Goal: Task Accomplishment & Management: Use online tool/utility

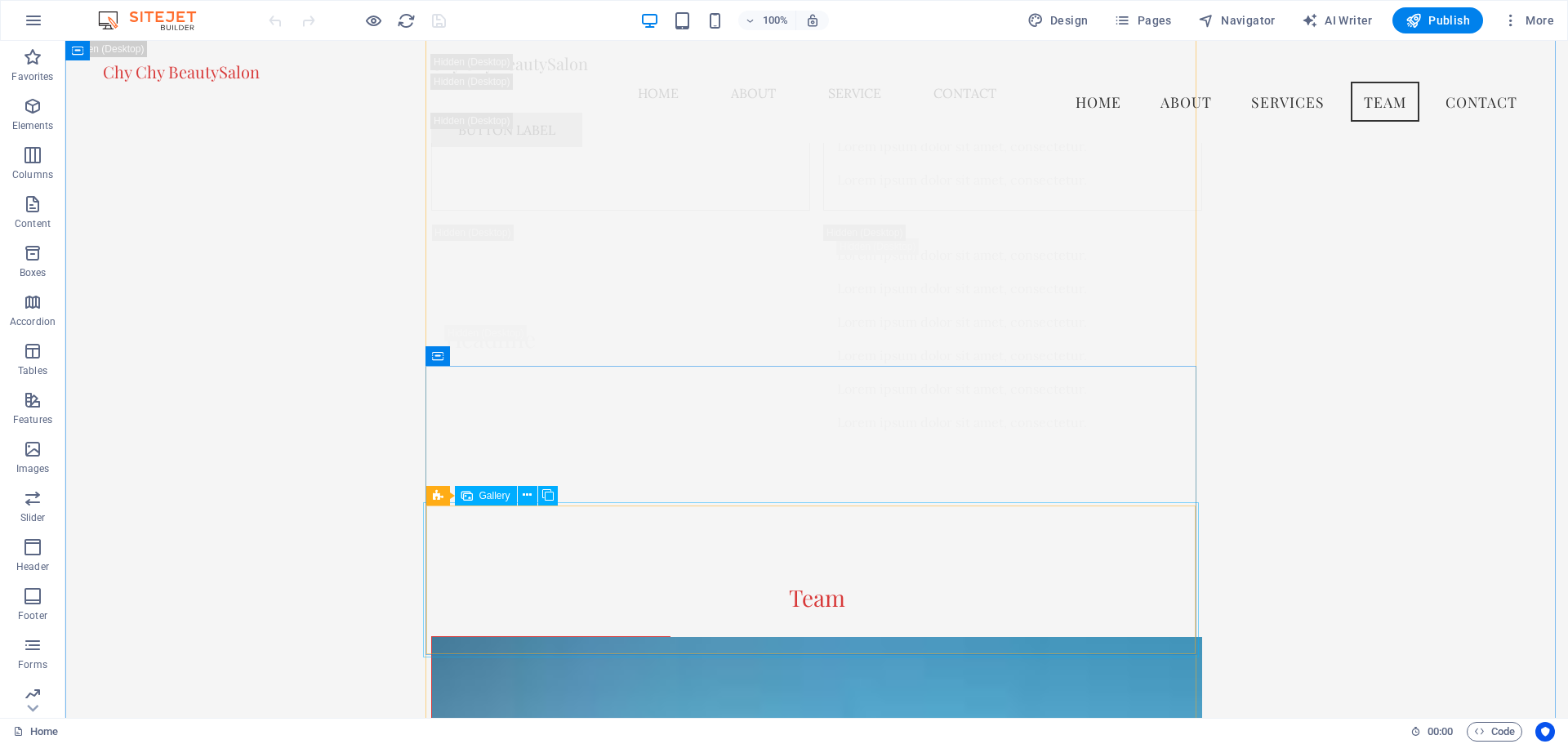
scroll to position [17798, 0]
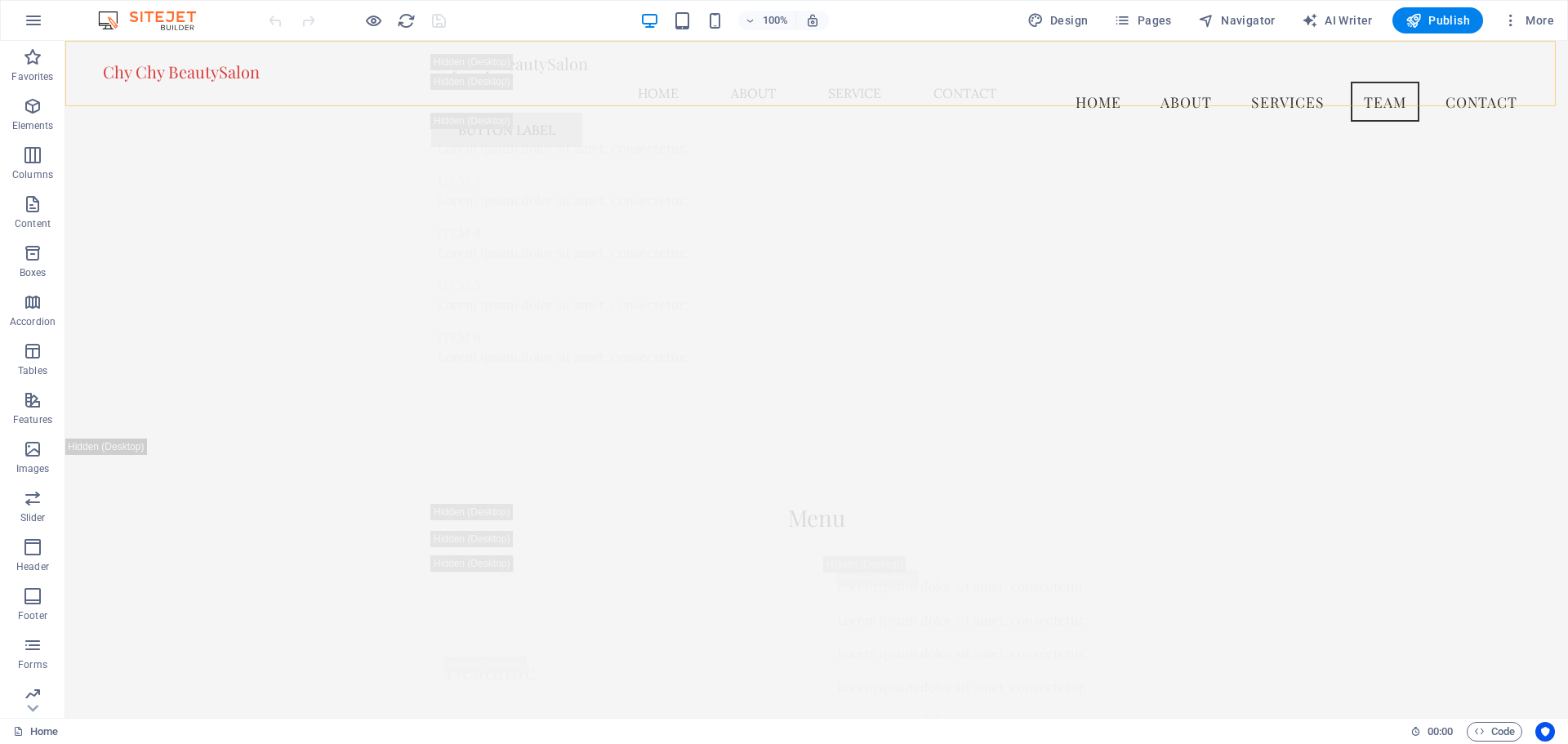
click at [1265, 85] on div "Chy Chy BeautySalon Menu Home About Service Contact Button label" at bounding box center [816, 101] width 1502 height 119
click at [1100, 113] on div "Button label" at bounding box center [816, 130] width 771 height 35
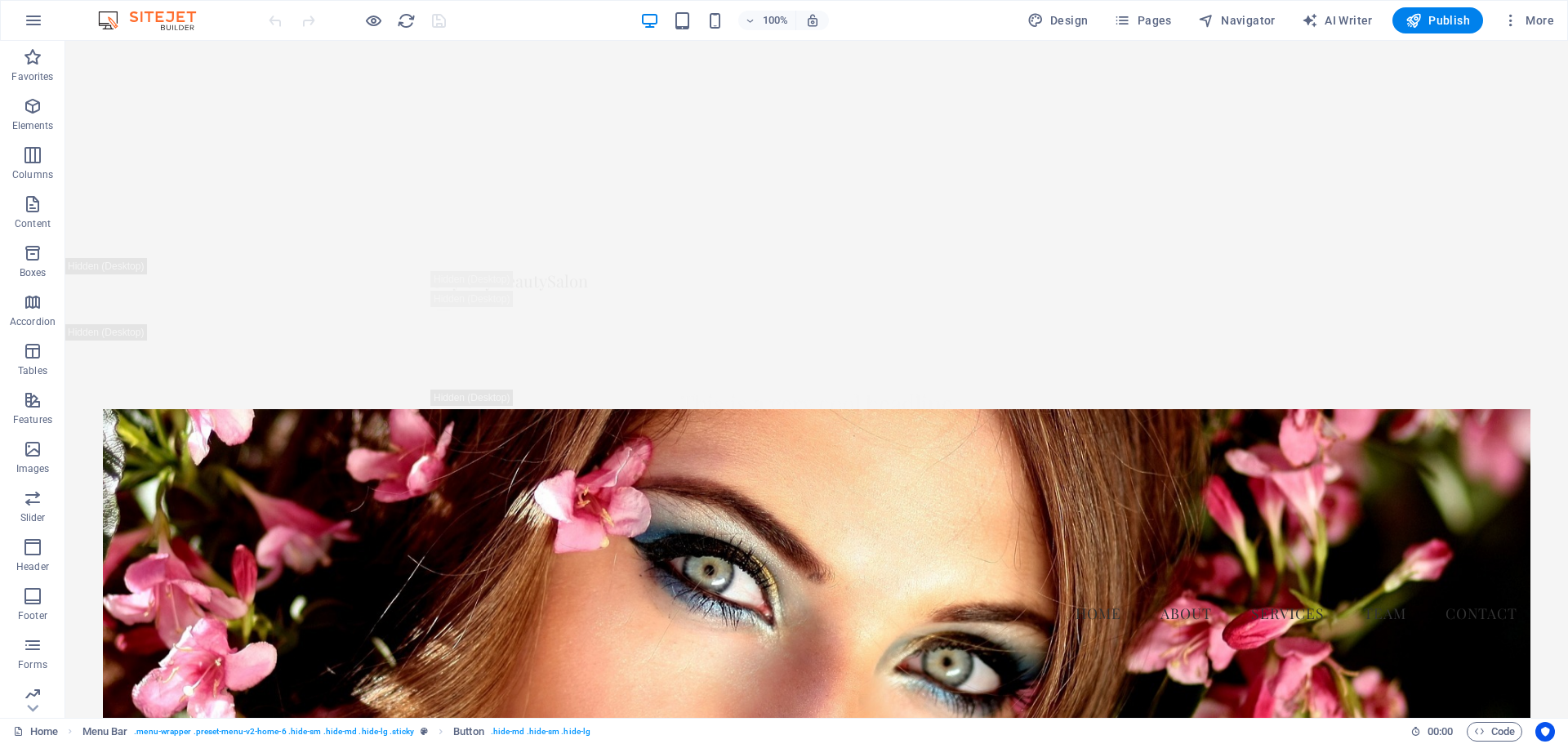
scroll to position [0, 0]
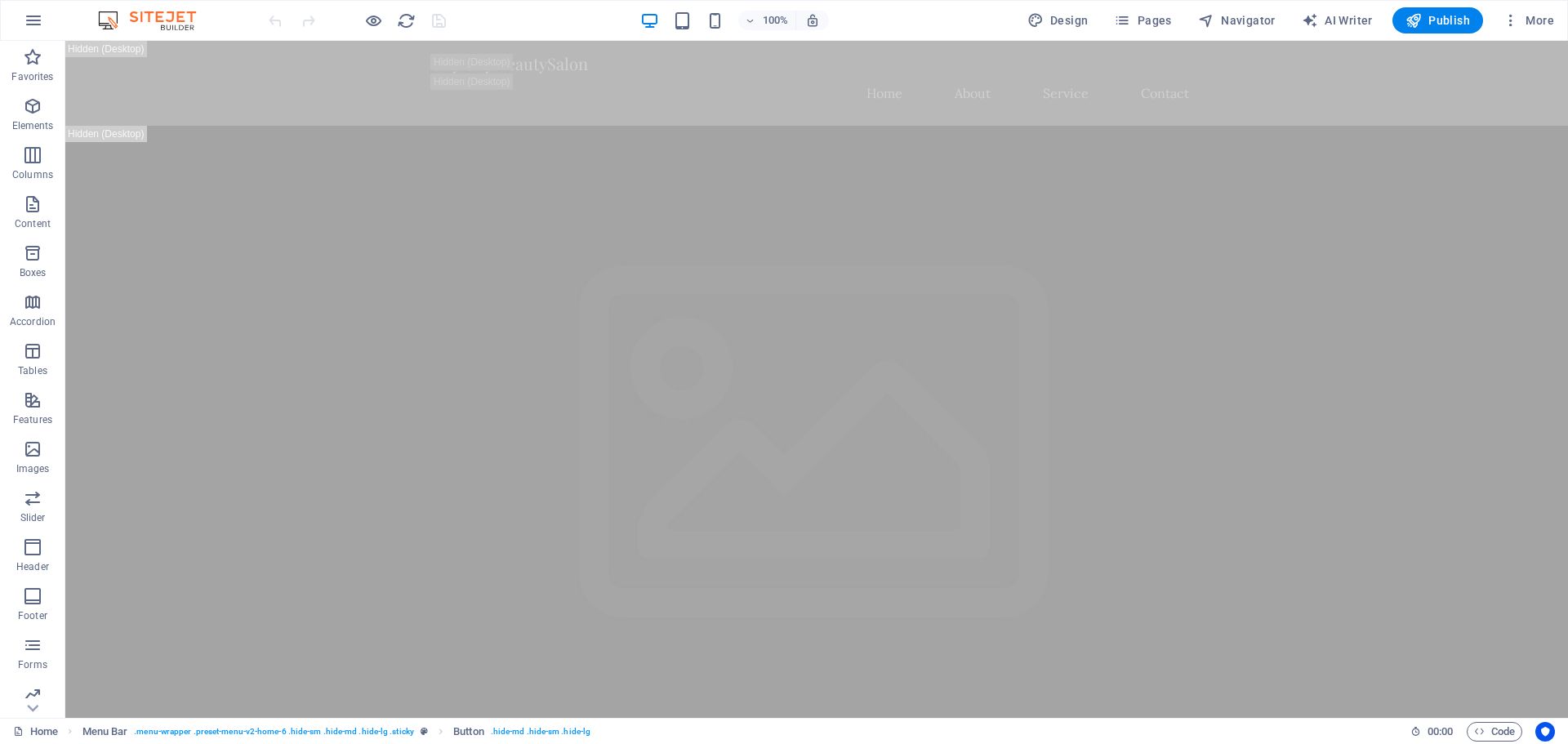
drag, startPoint x: 1561, startPoint y: 499, endPoint x: 1600, endPoint y: 73, distance: 427.8
click at [1501, 732] on span "Code" at bounding box center [1494, 732] width 41 height 20
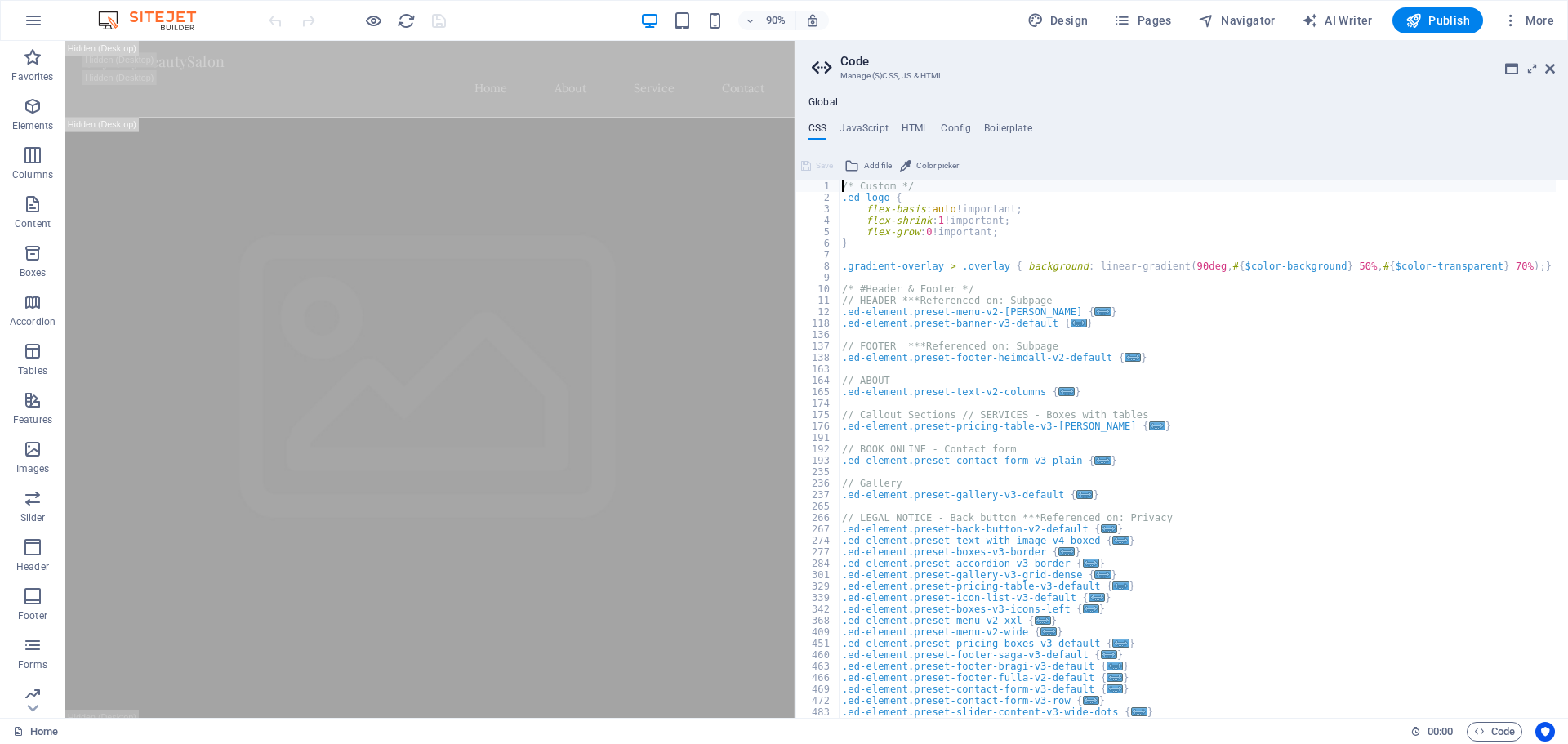
drag, startPoint x: 1118, startPoint y: 369, endPoint x: 807, endPoint y: 344, distance: 312.0
click at [792, 351] on div "Home Favorites Elements Columns Content Boxes Accordion Tables Features Images …" at bounding box center [784, 379] width 1568 height 677
click at [869, 133] on h4 "JavaScript" at bounding box center [864, 132] width 48 height 18
type textarea "/* JS for preset "Menu V2" */"
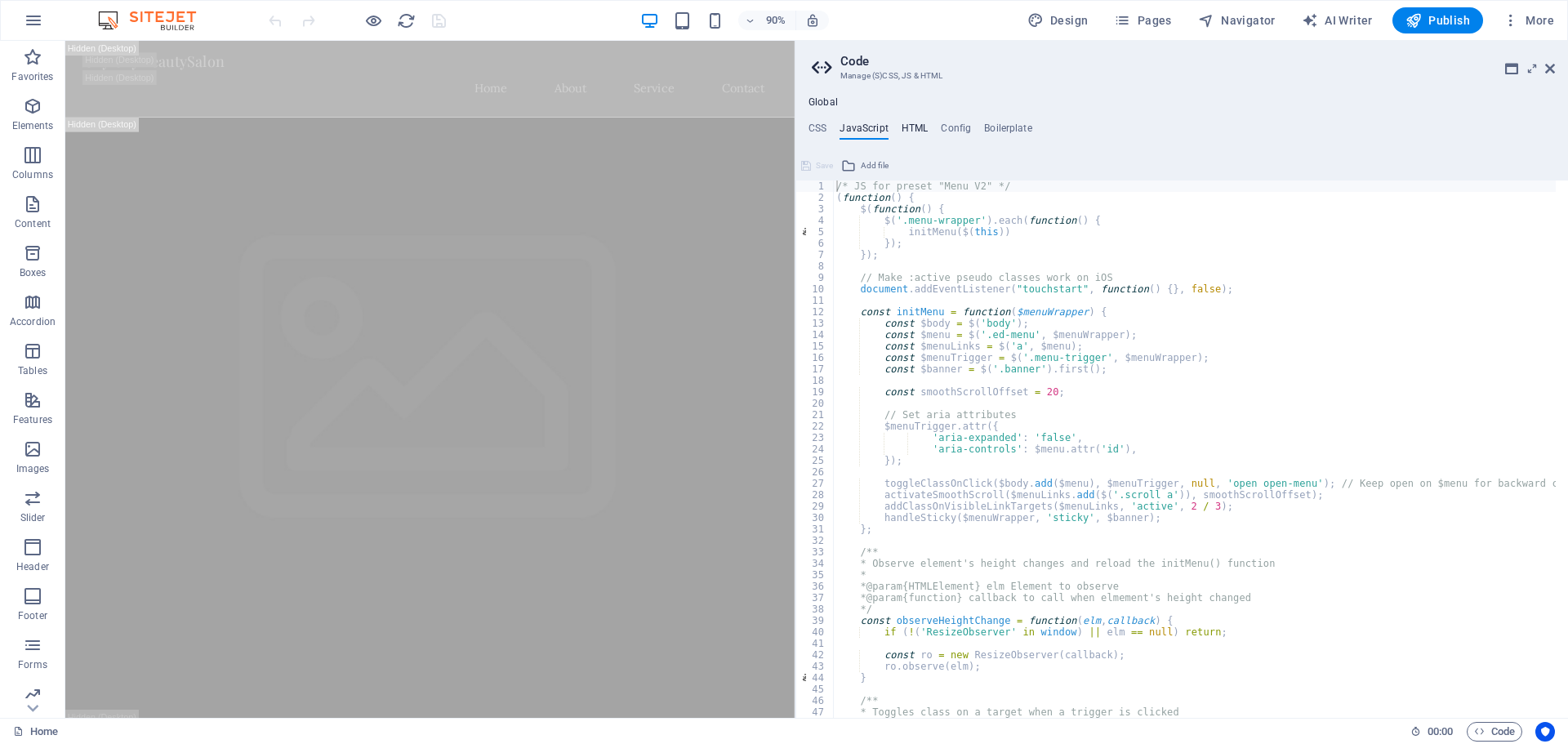
click at [913, 128] on h4 "HTML" at bounding box center [915, 132] width 27 height 18
type textarea "<a href="#main-content" class="wv-link-content button">Skip to main content</a>"
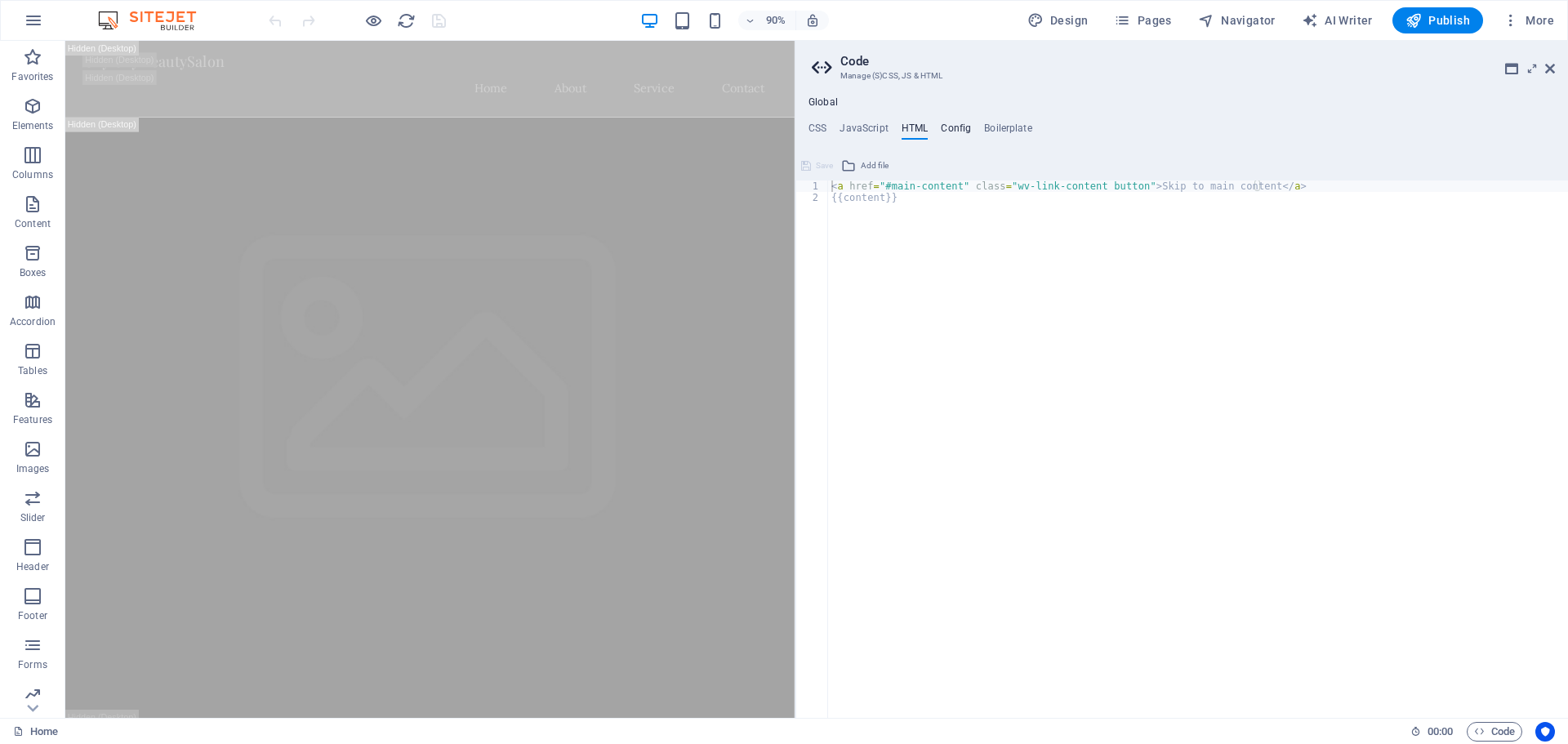
click at [960, 125] on h4 "Config" at bounding box center [956, 132] width 30 height 18
type textarea "$color-background: #F5F5F5;"
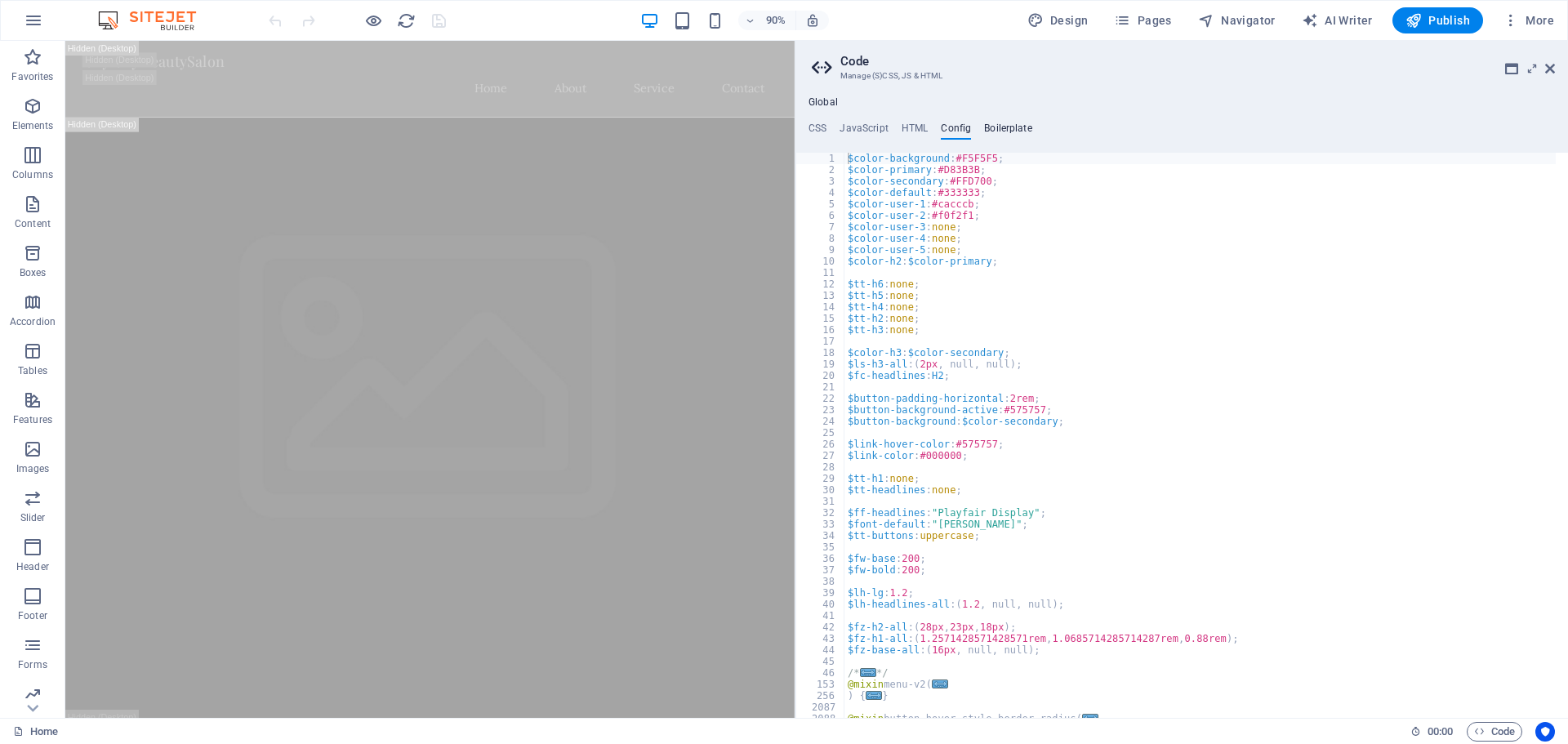
click at [984, 125] on h4 "Boilerplate" at bounding box center [1008, 132] width 48 height 18
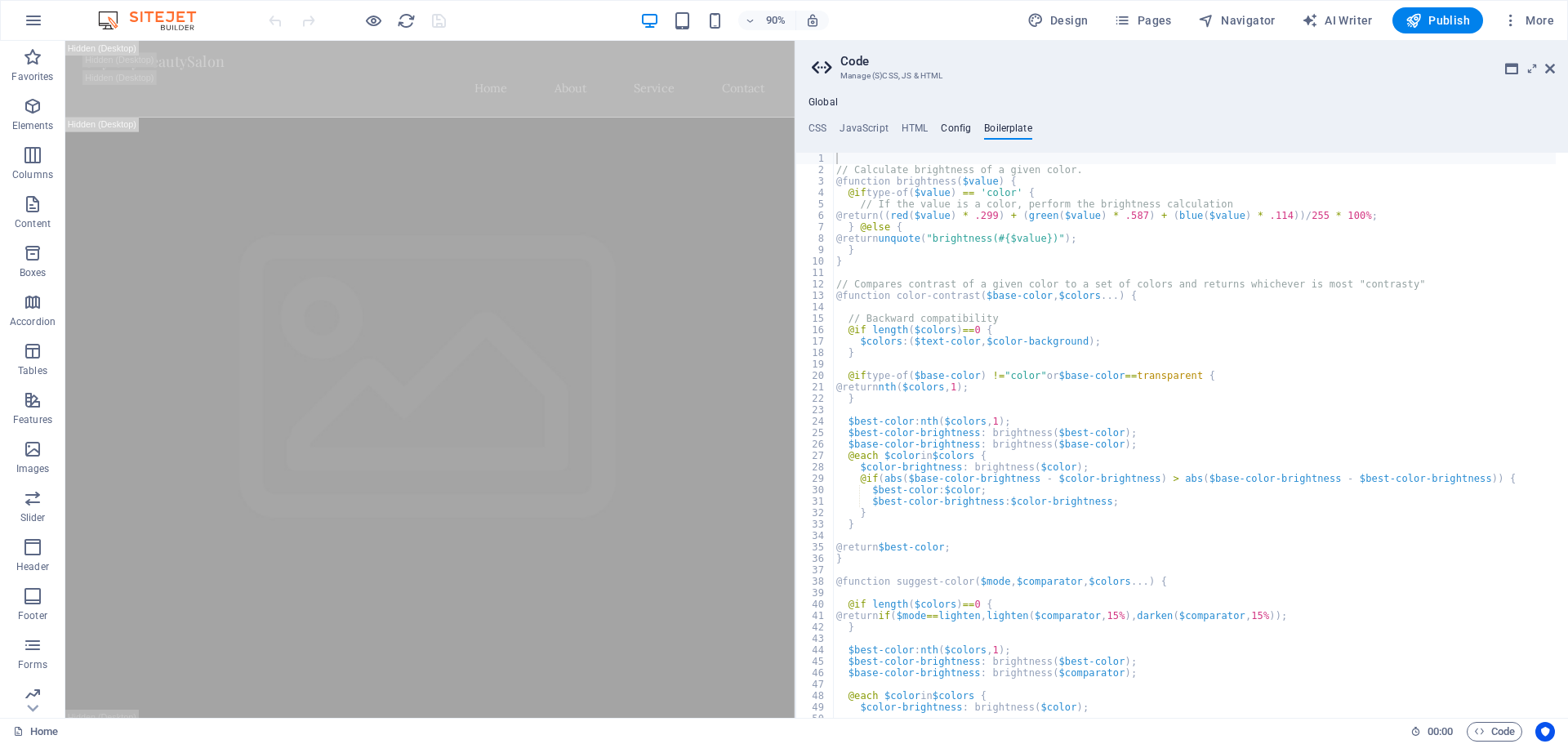
click at [945, 128] on h4 "Config" at bounding box center [956, 132] width 30 height 18
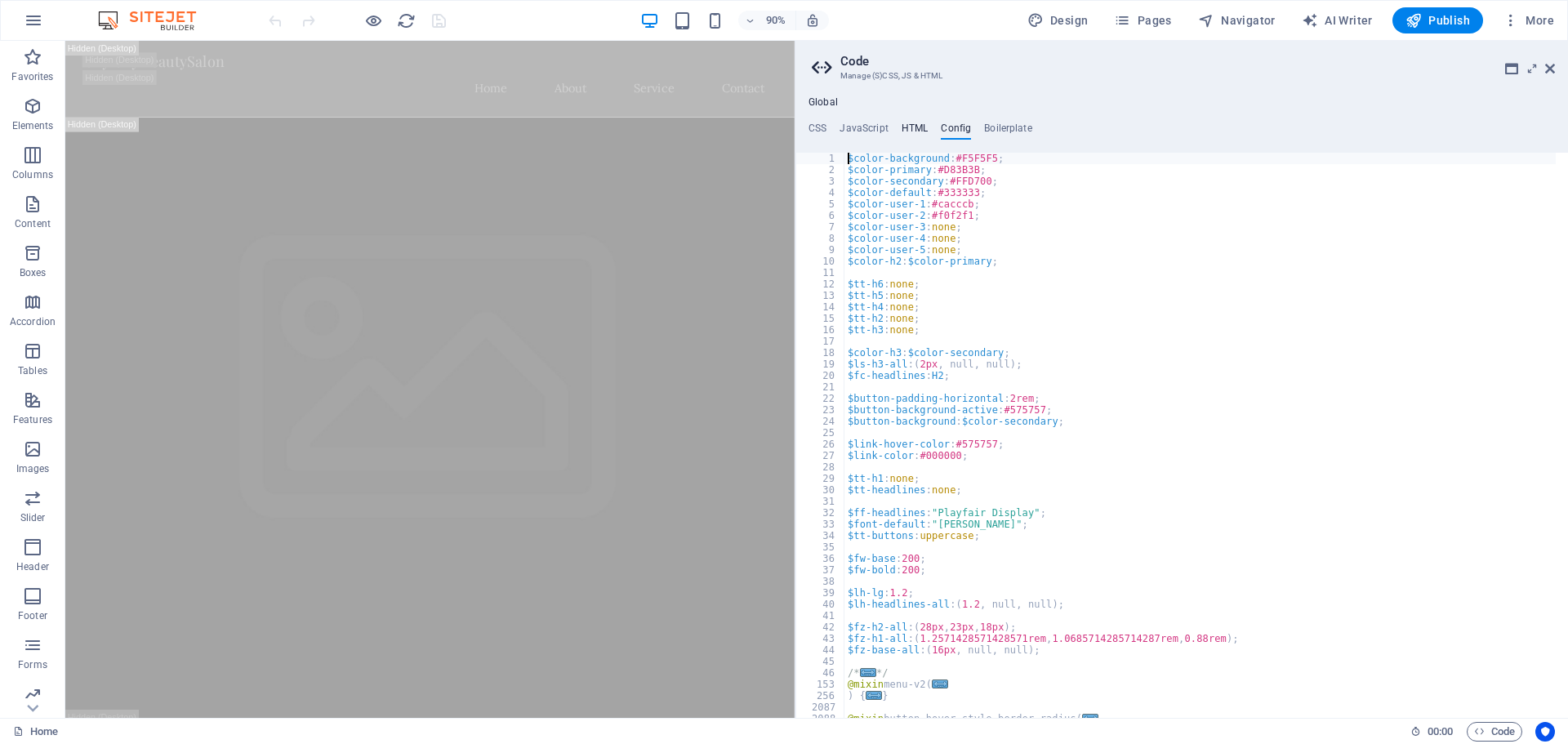
click at [908, 123] on h4 "HTML" at bounding box center [915, 132] width 27 height 18
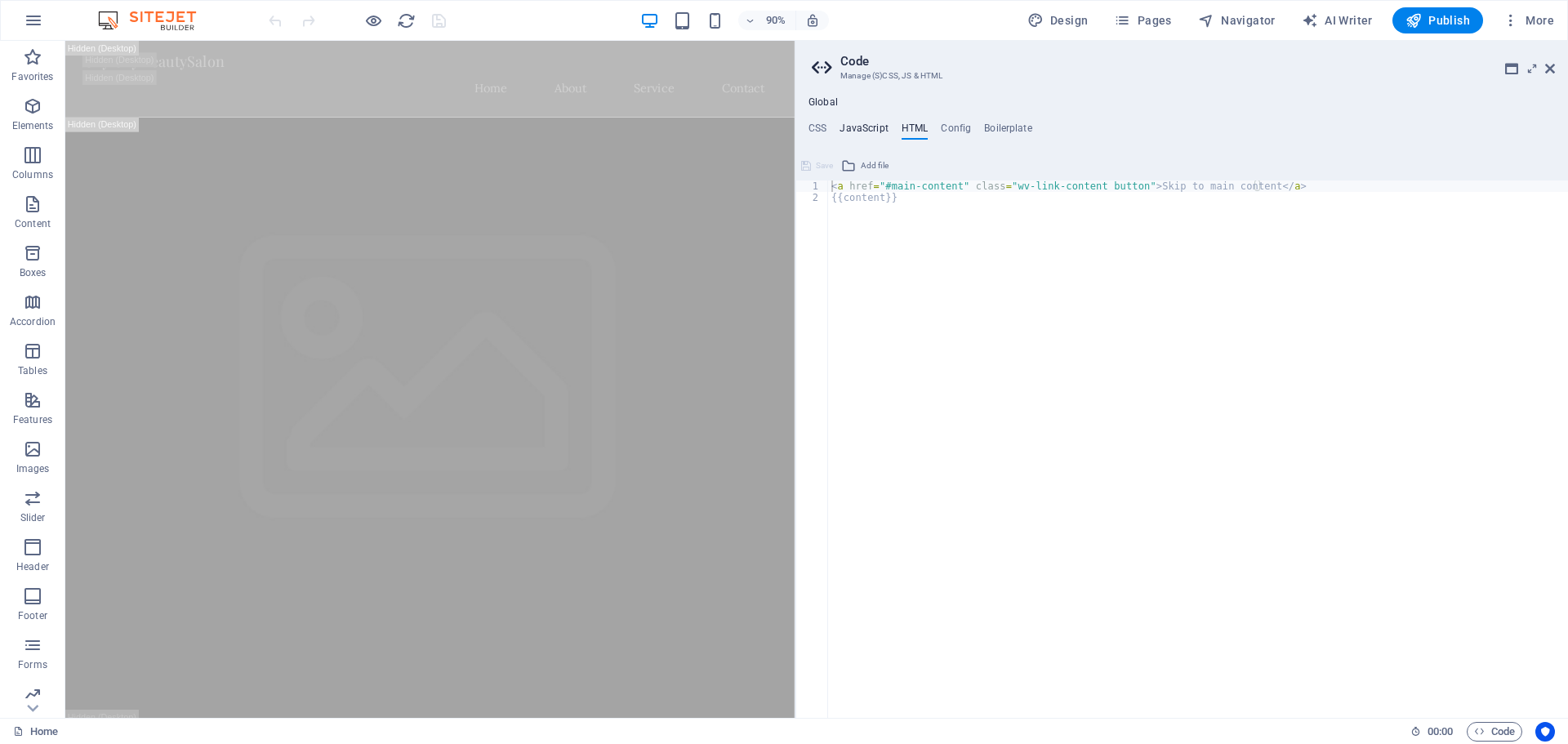
click at [868, 132] on h4 "JavaScript" at bounding box center [864, 132] width 48 height 18
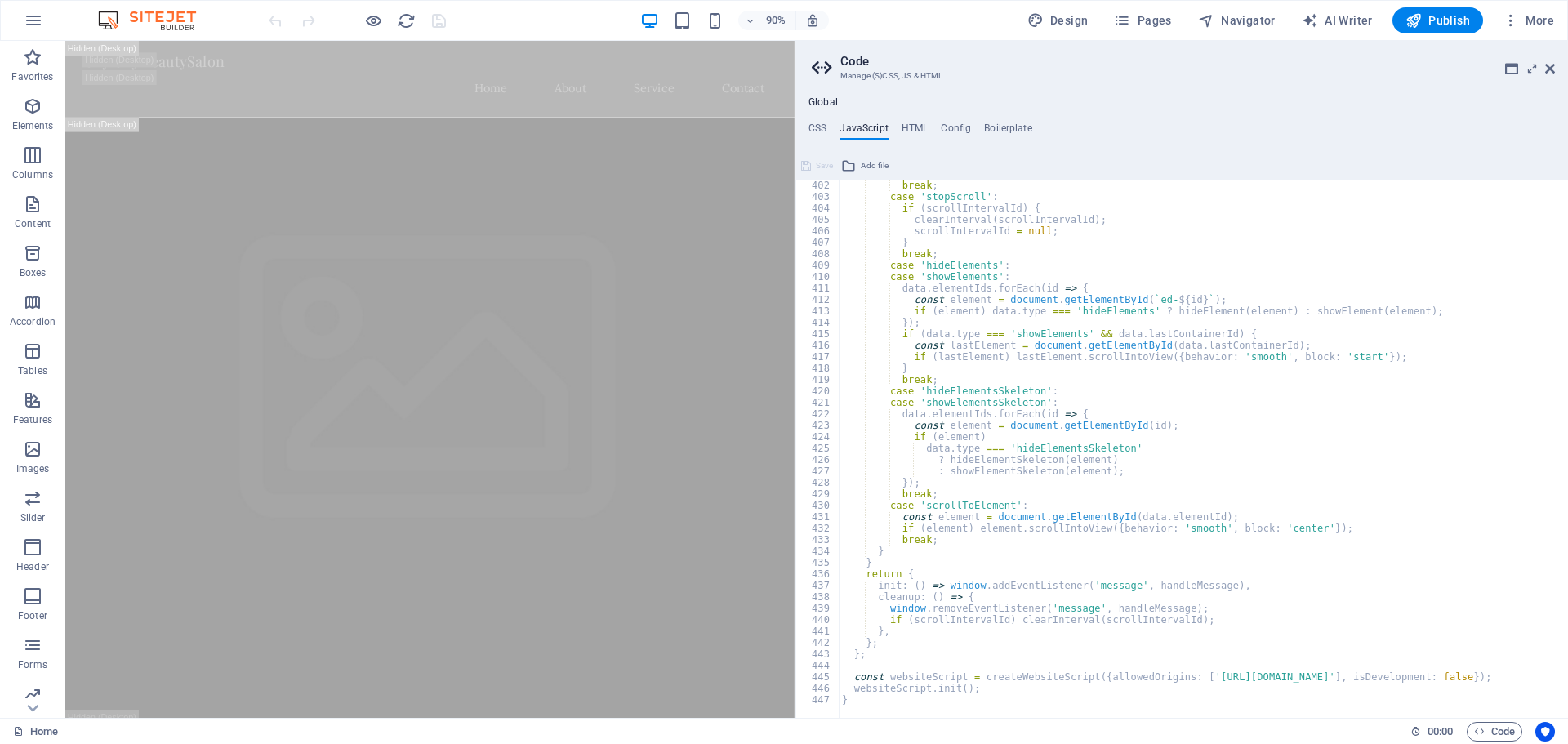
scroll to position [4343, 0]
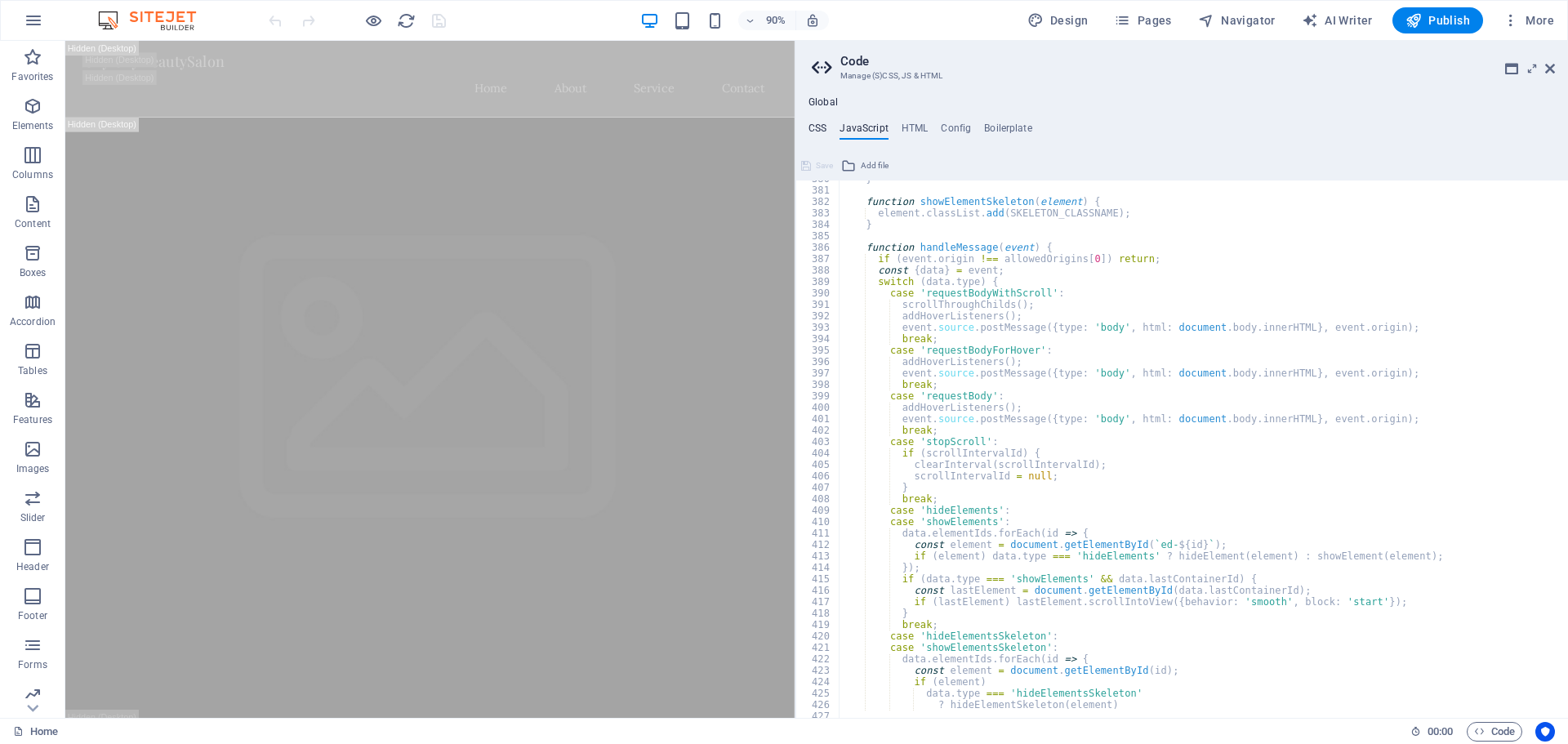
click at [823, 125] on h4 "CSS" at bounding box center [817, 132] width 18 height 18
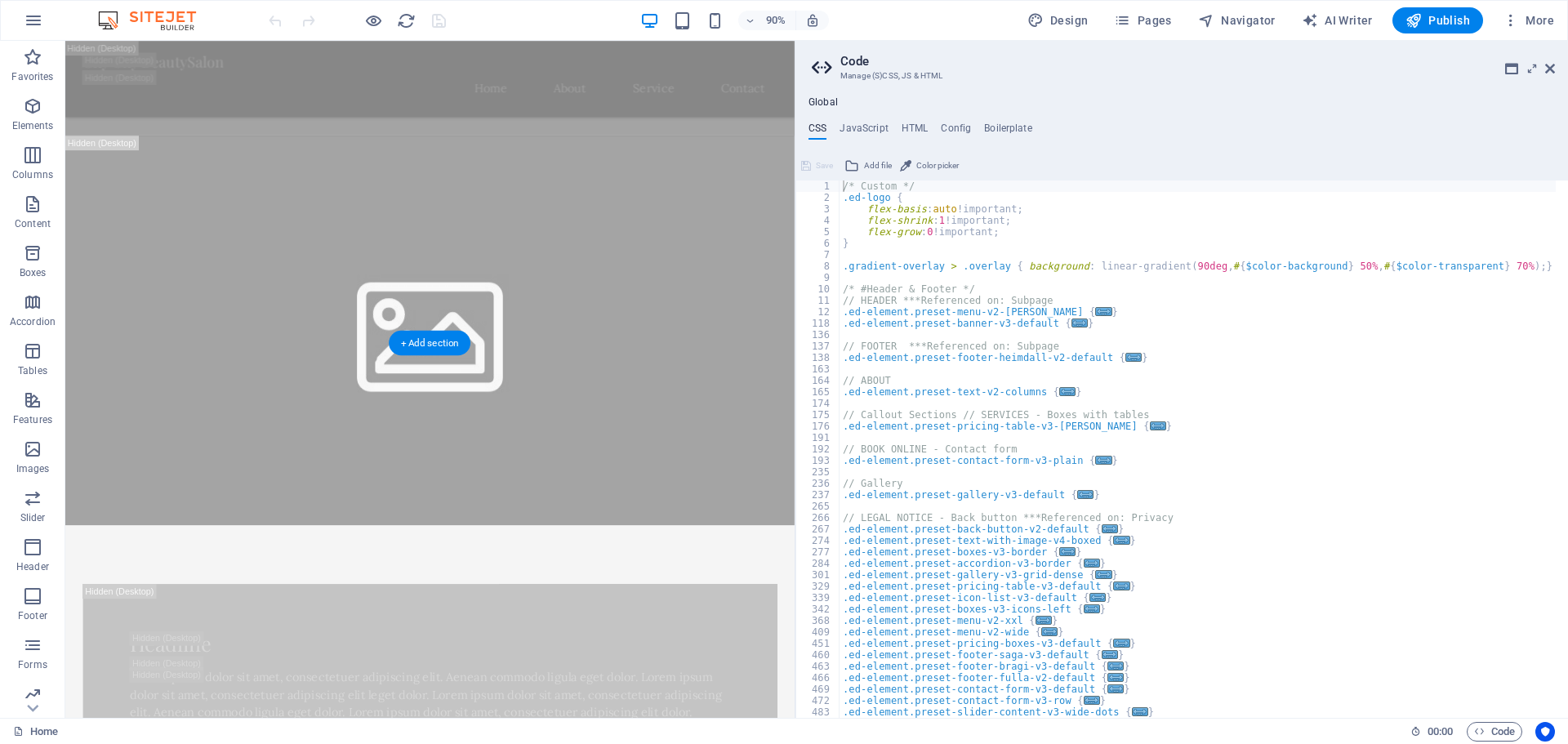
scroll to position [1225, 0]
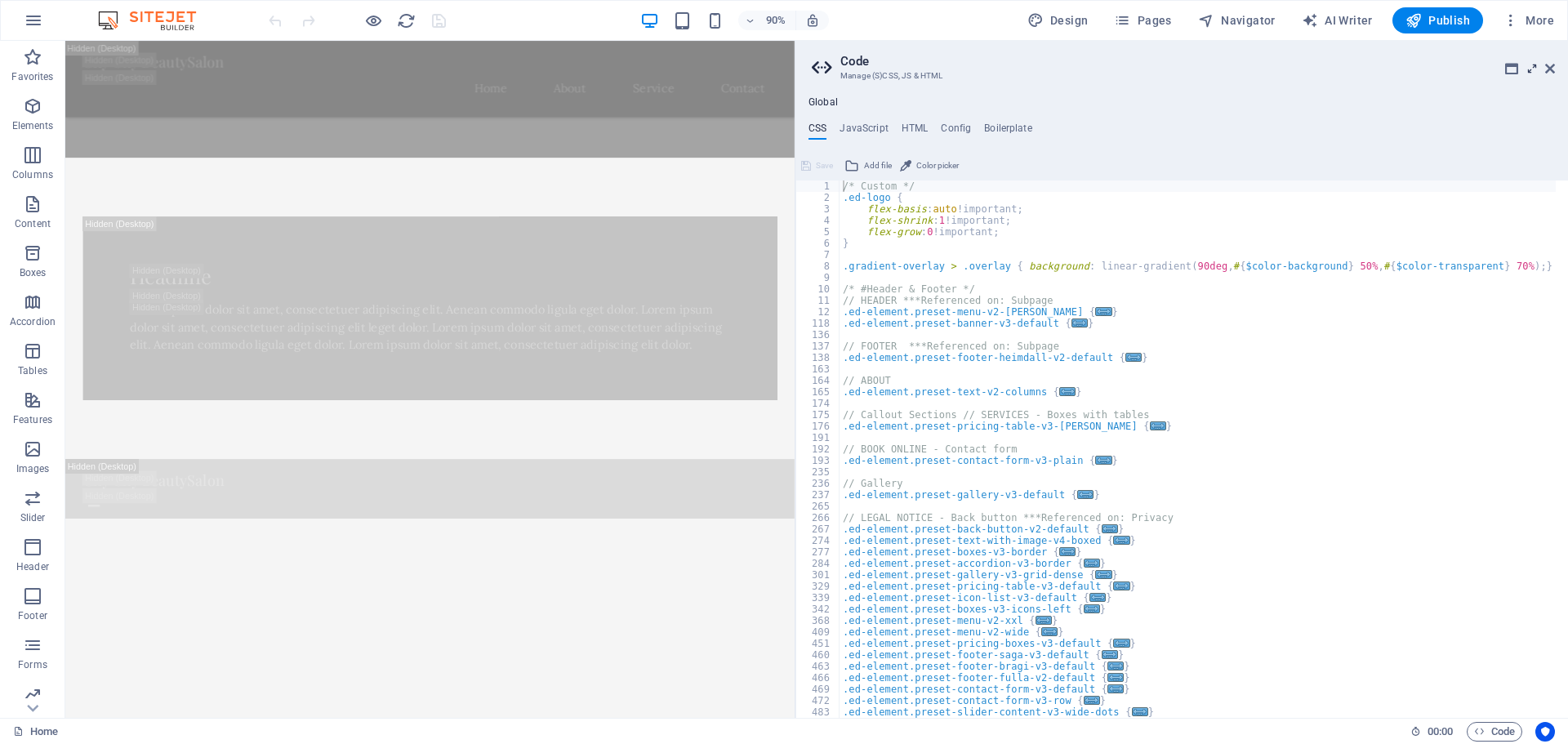
click at [1532, 67] on icon at bounding box center [1532, 69] width 0 height 13
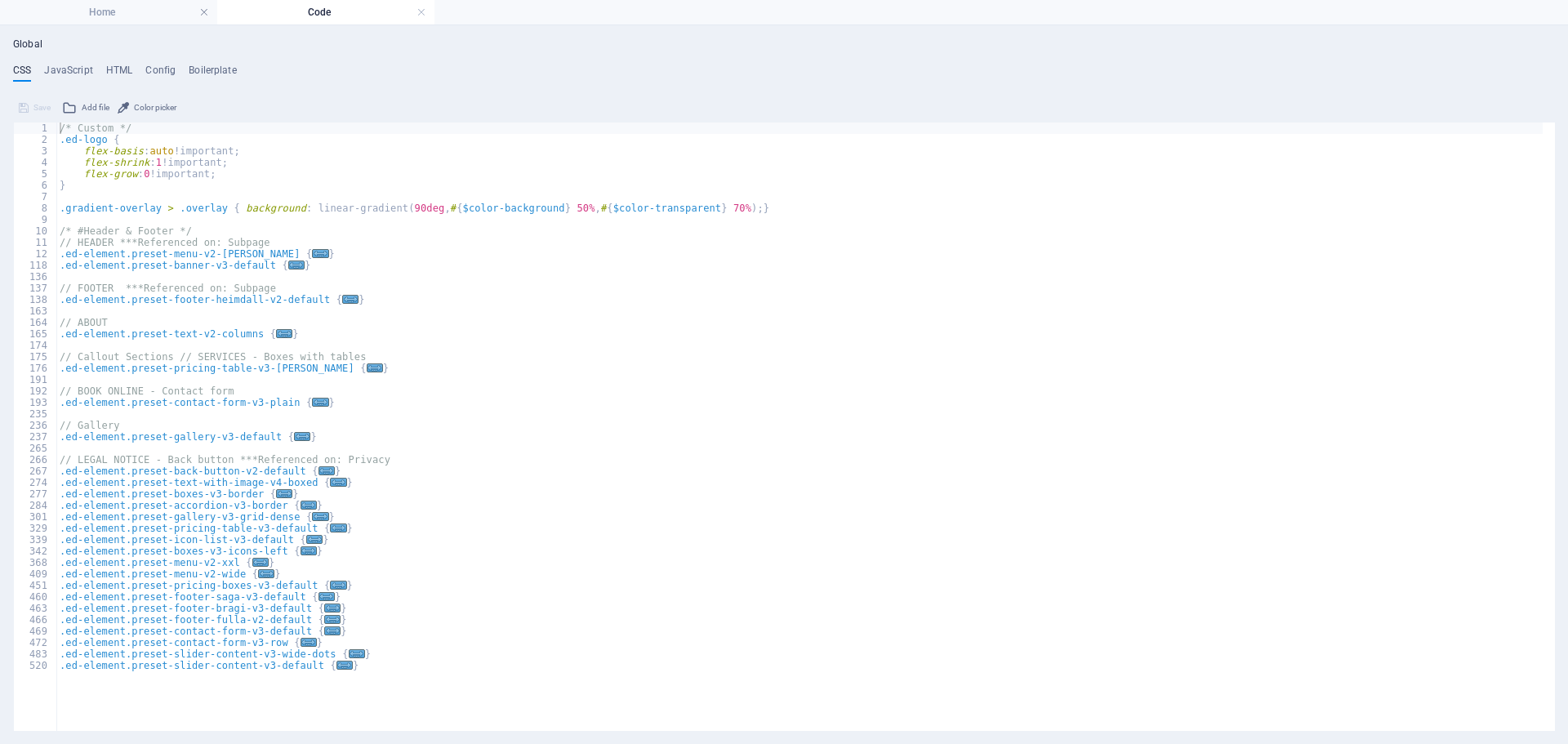
scroll to position [245, 0]
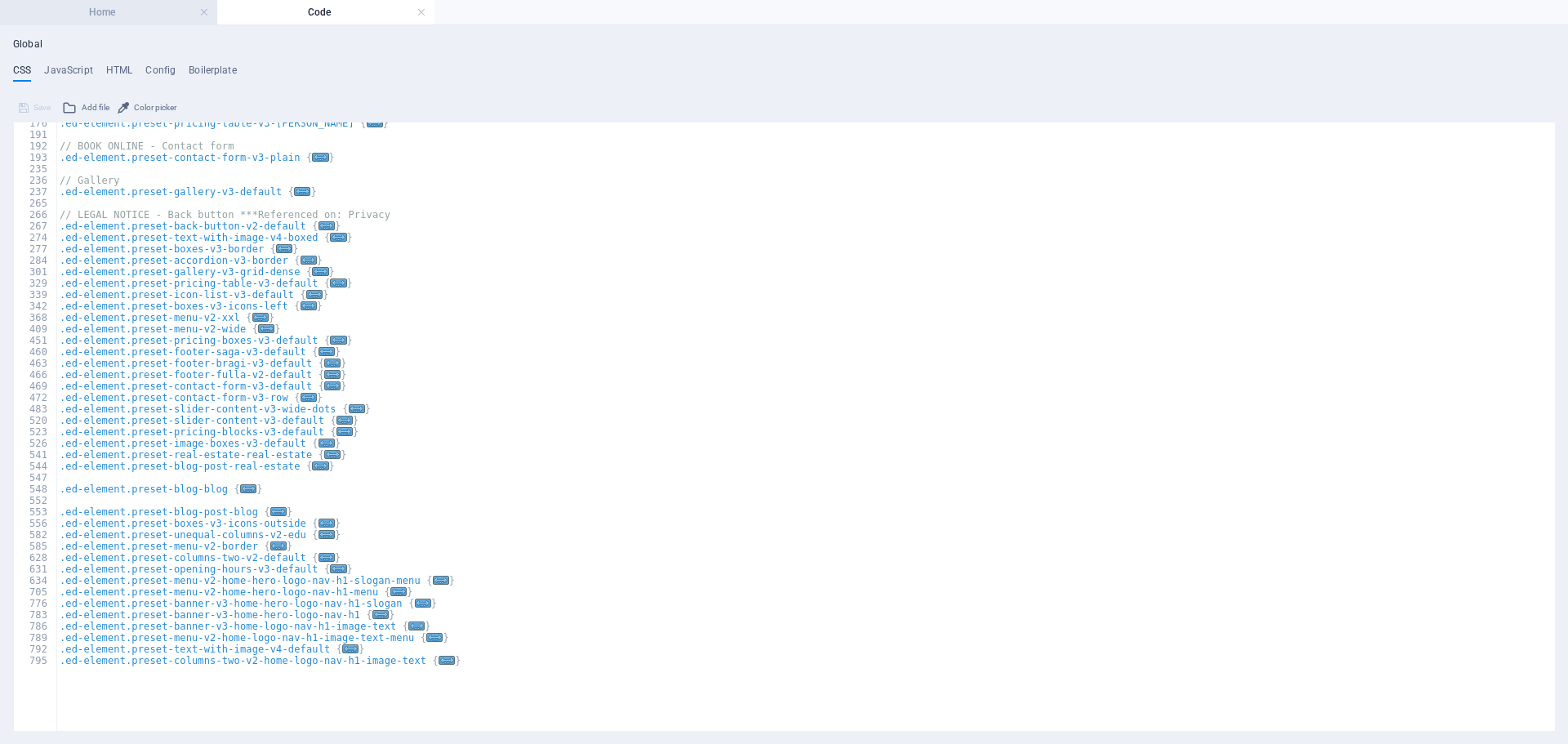
drag, startPoint x: 210, startPoint y: 10, endPoint x: 649, endPoint y: 307, distance: 530.0
click at [210, 10] on h4 "Home" at bounding box center [109, 12] width 217 height 18
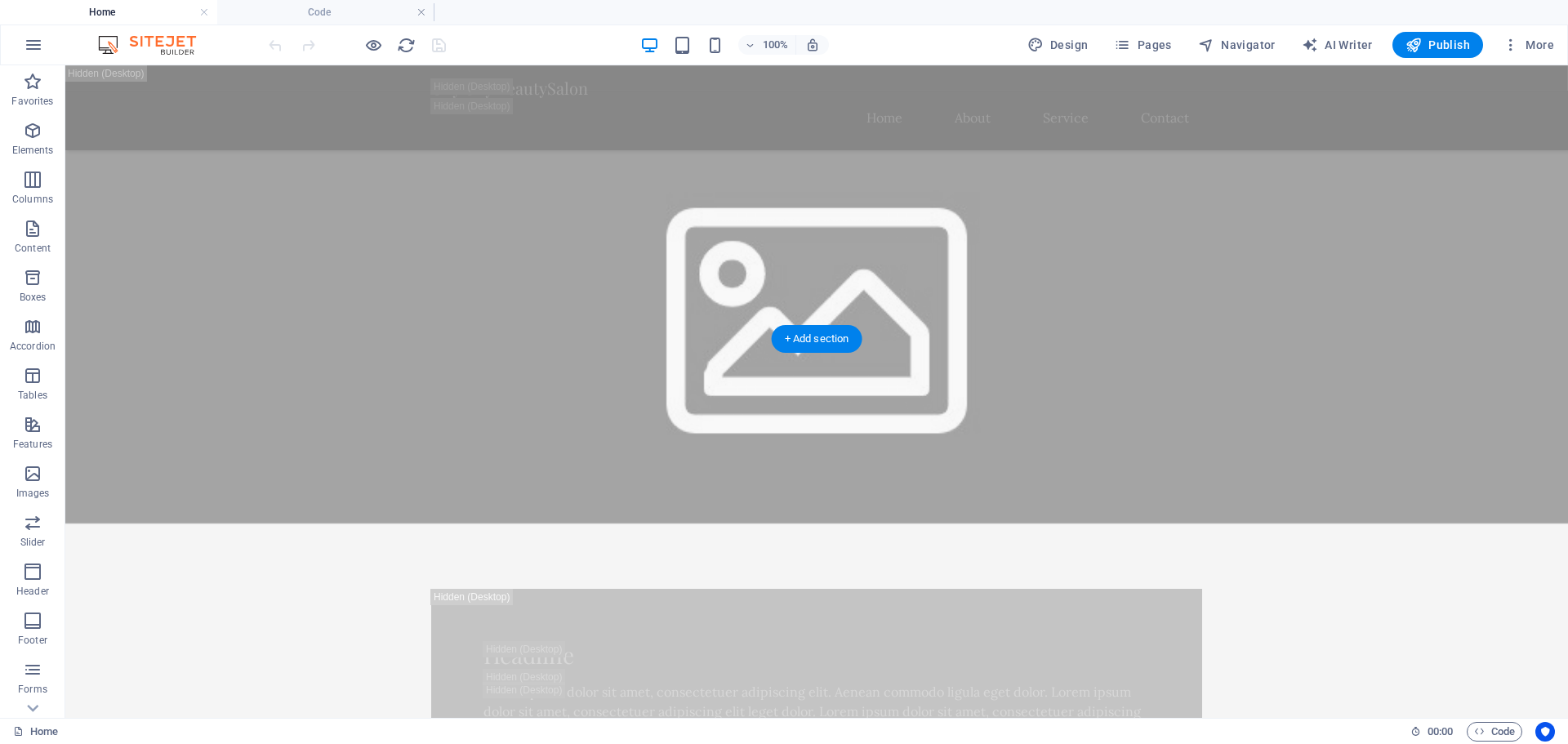
scroll to position [0, 0]
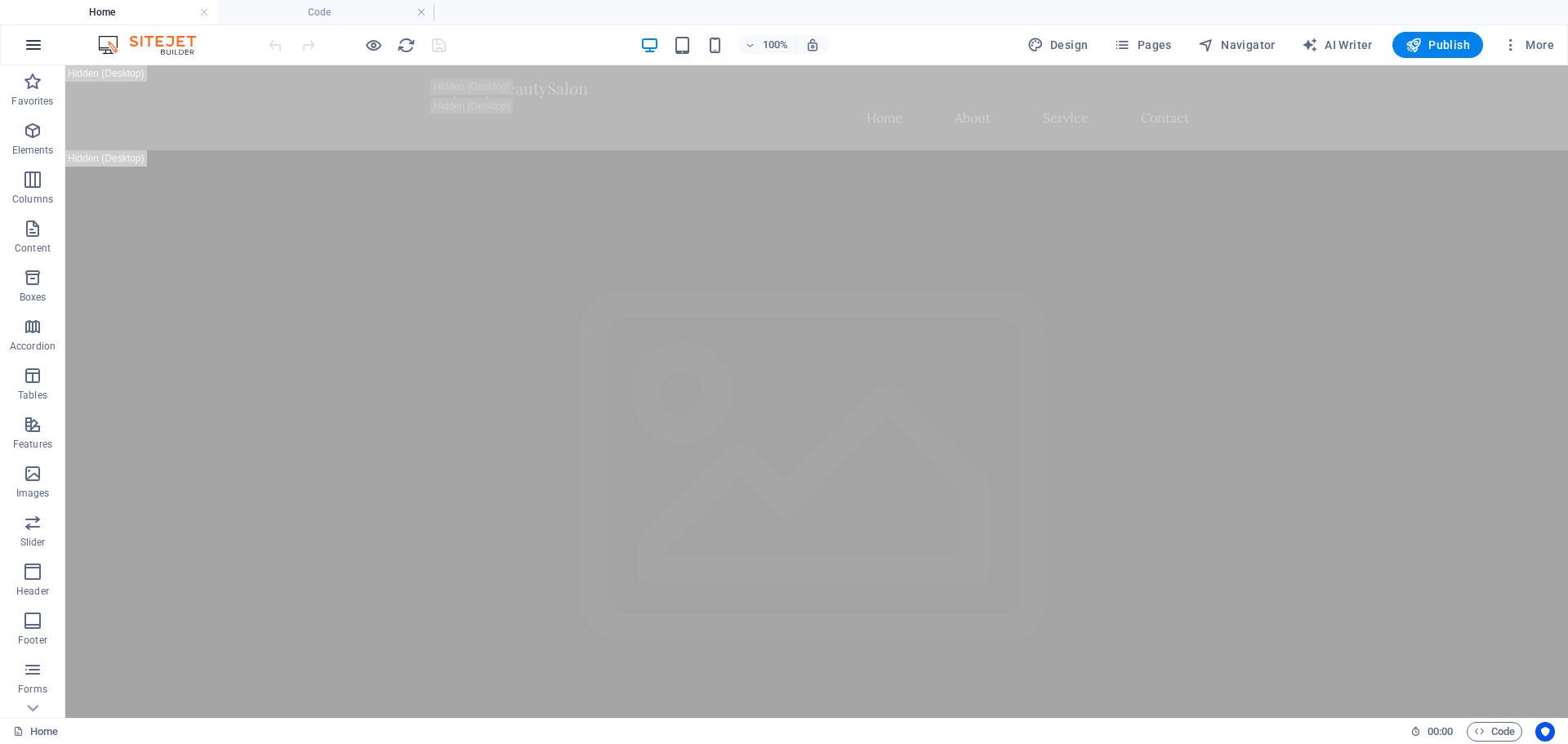
click at [44, 40] on button "button" at bounding box center [34, 44] width 39 height 39
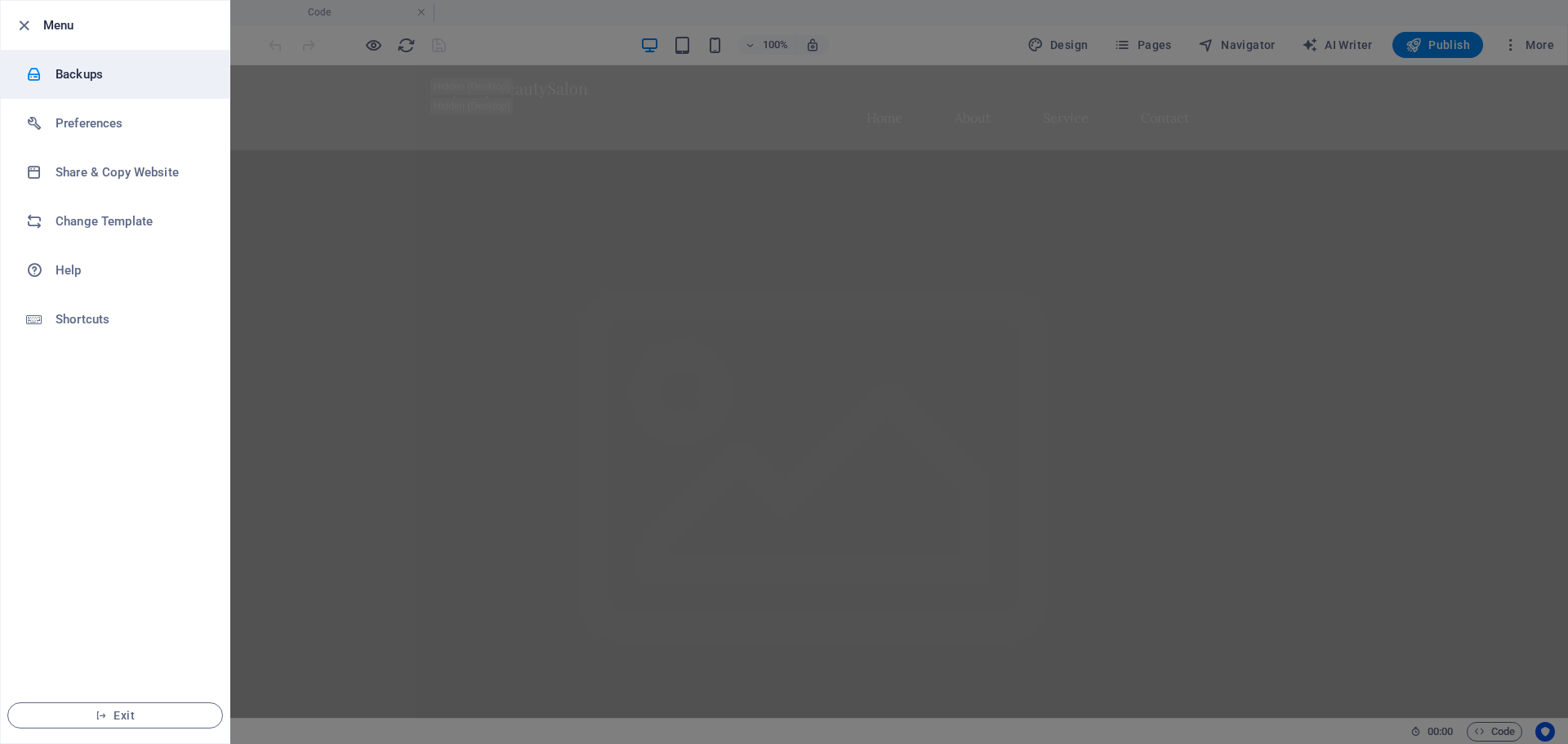
click at [74, 61] on li "Backups" at bounding box center [115, 74] width 229 height 49
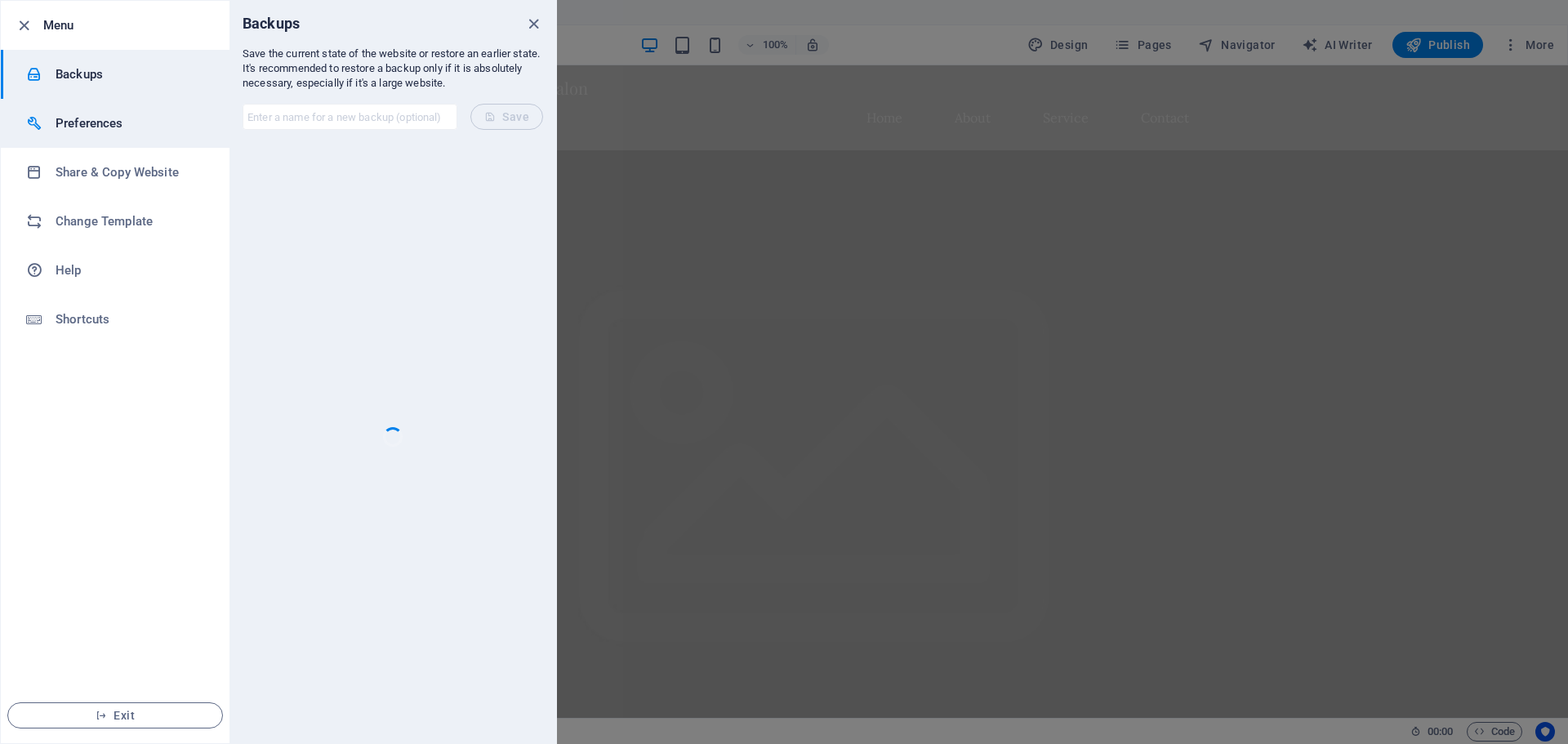
click at [81, 119] on h6 "Preferences" at bounding box center [131, 124] width 151 height 20
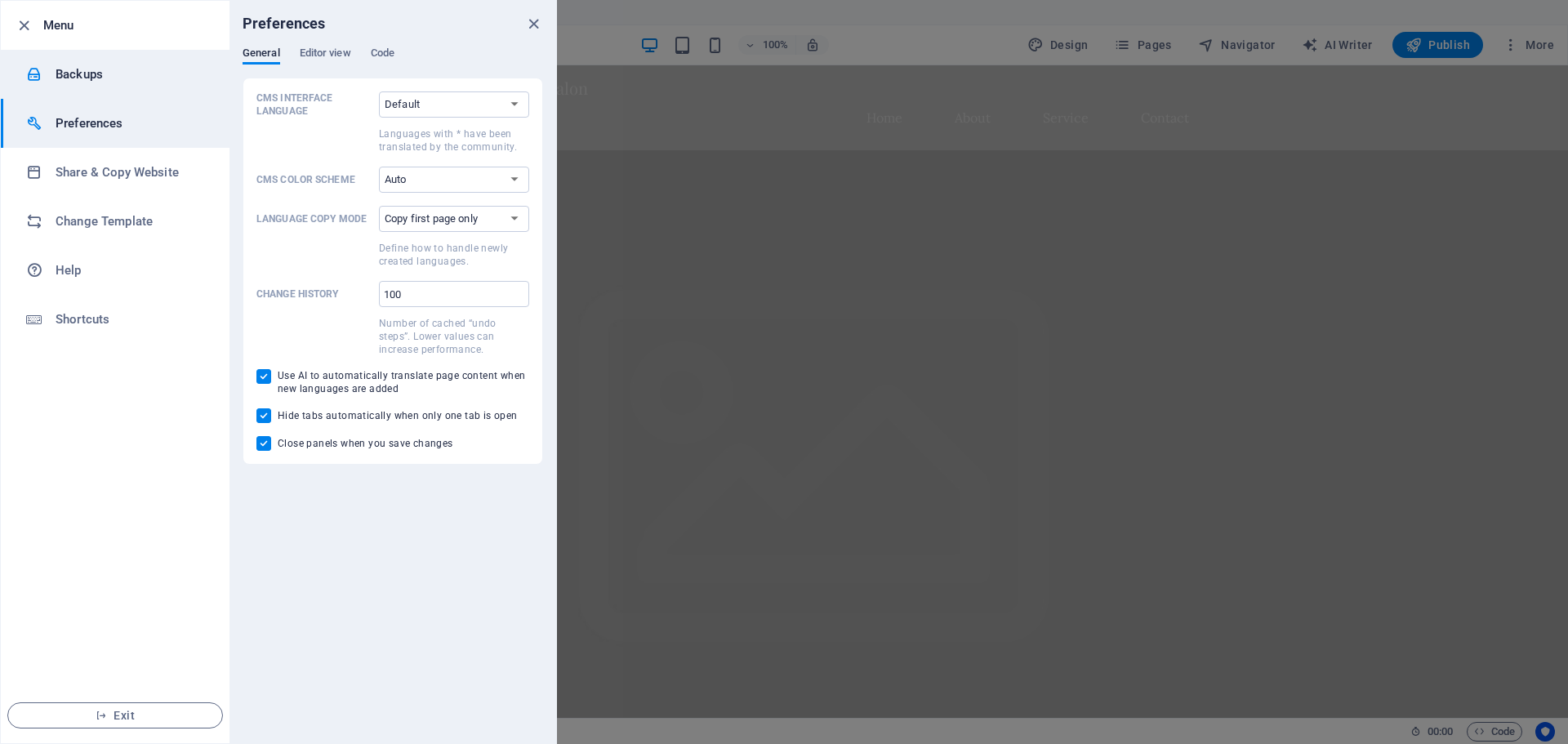
click at [75, 63] on li "Backups" at bounding box center [115, 74] width 229 height 49
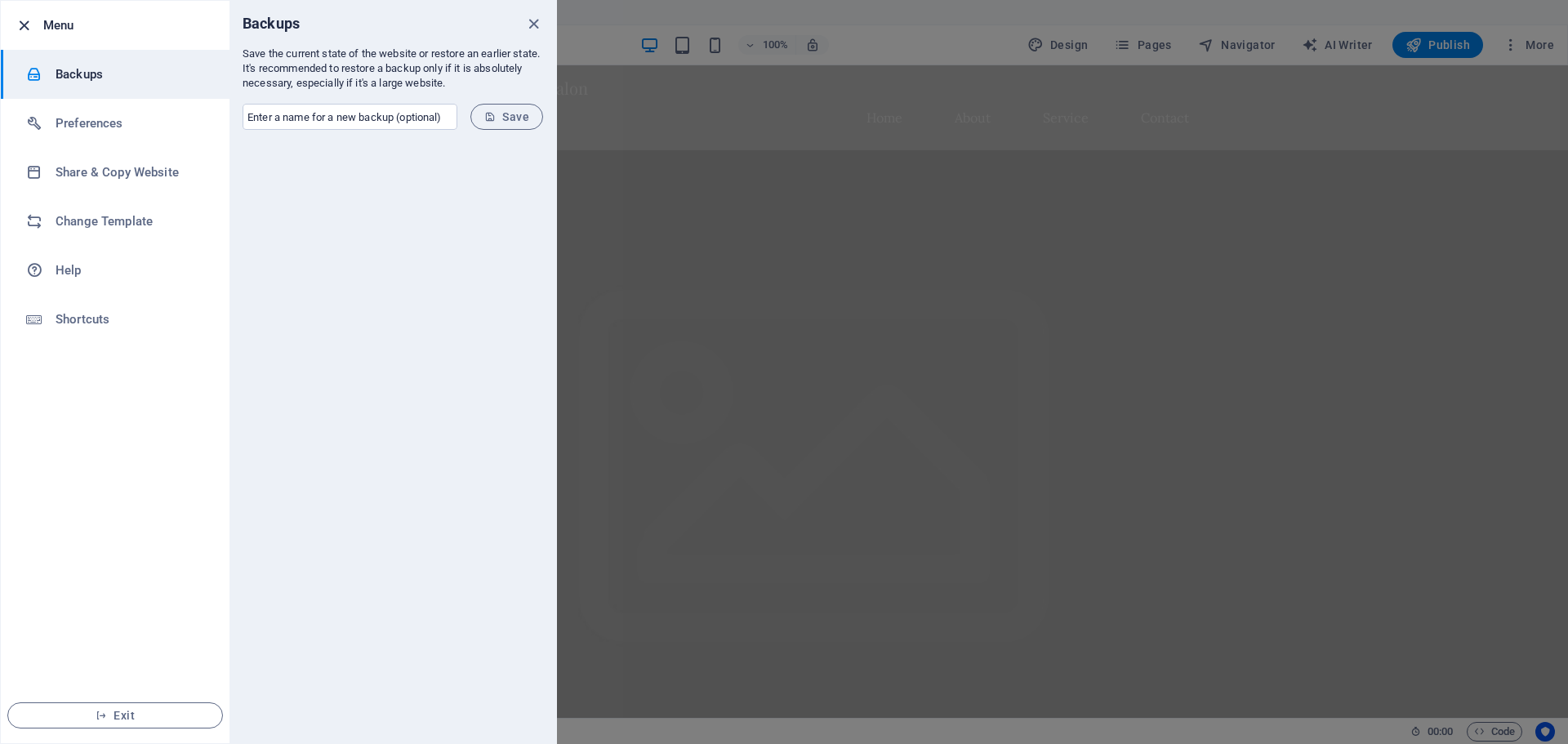
click at [19, 20] on icon "button" at bounding box center [24, 25] width 19 height 19
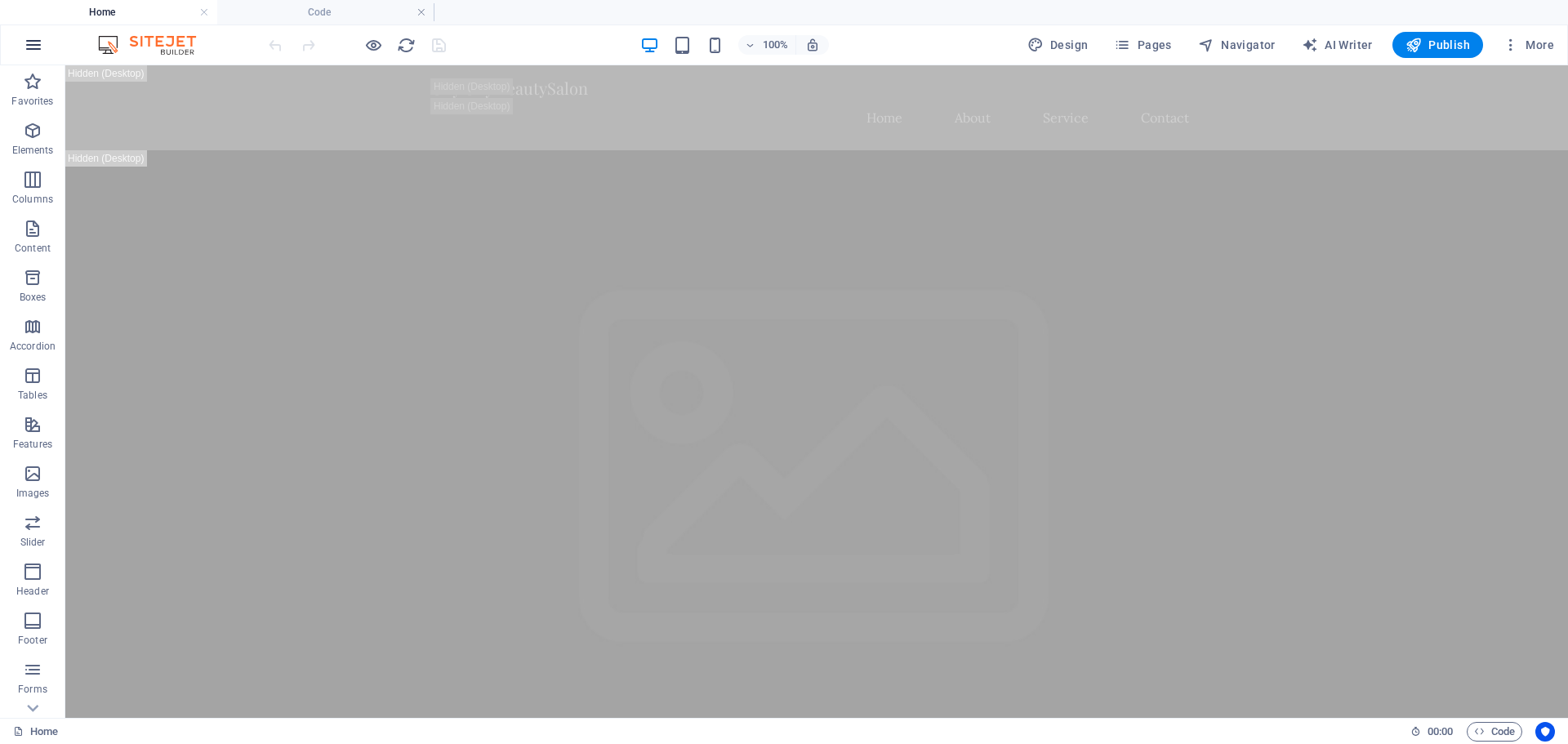
click at [35, 46] on icon "button" at bounding box center [34, 44] width 20 height 20
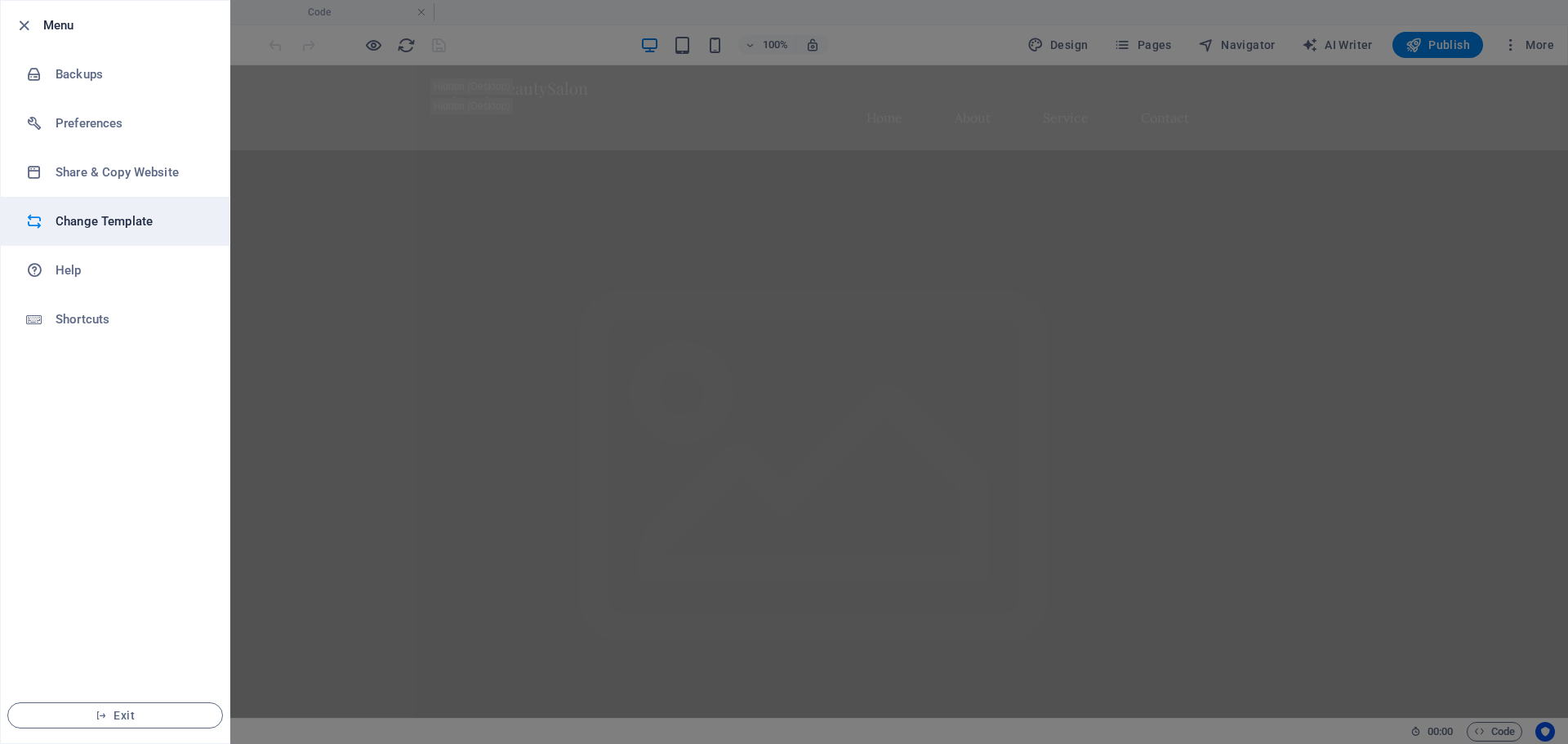
click at [107, 225] on h6 "Change Template" at bounding box center [131, 222] width 151 height 20
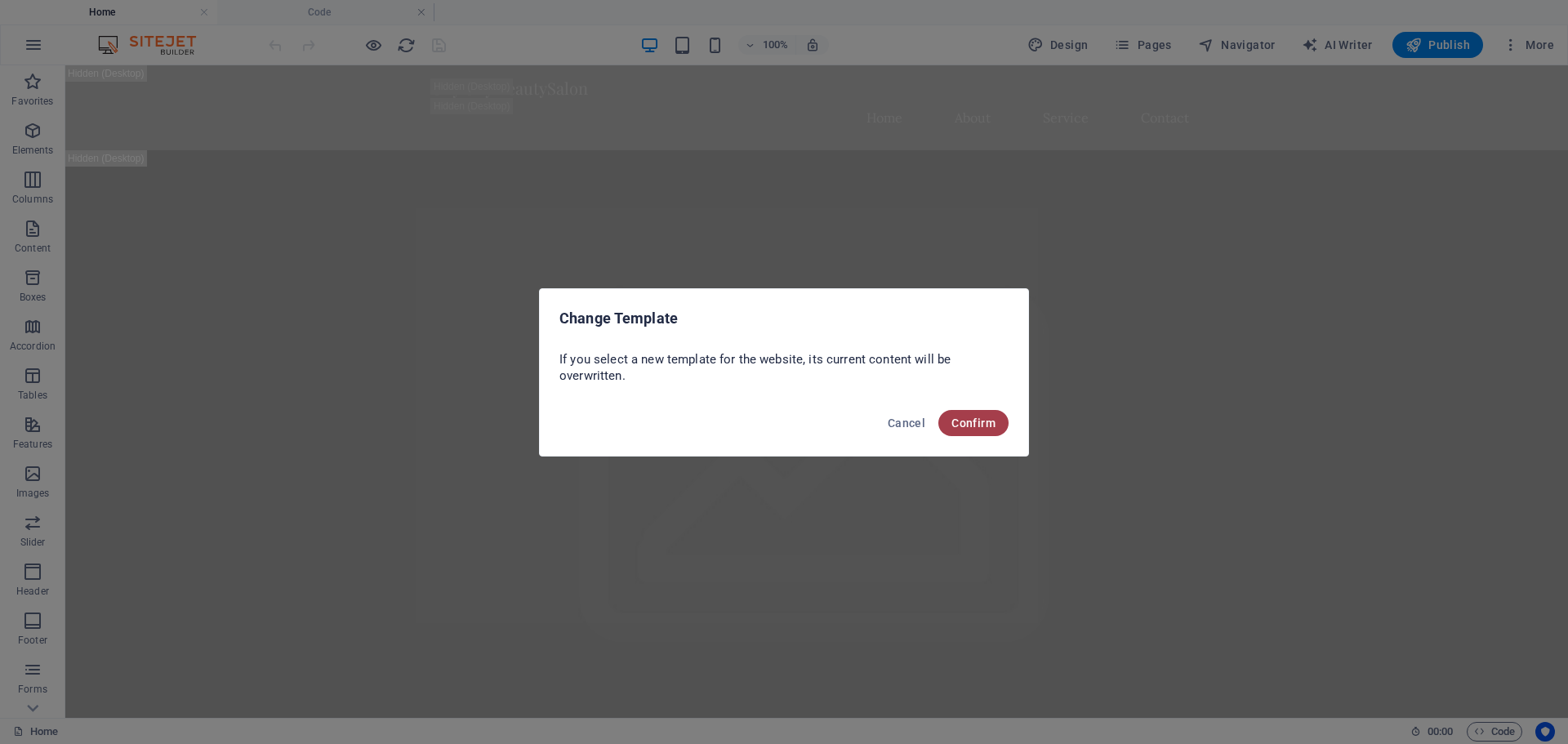
click at [956, 426] on span "Confirm" at bounding box center [974, 423] width 44 height 13
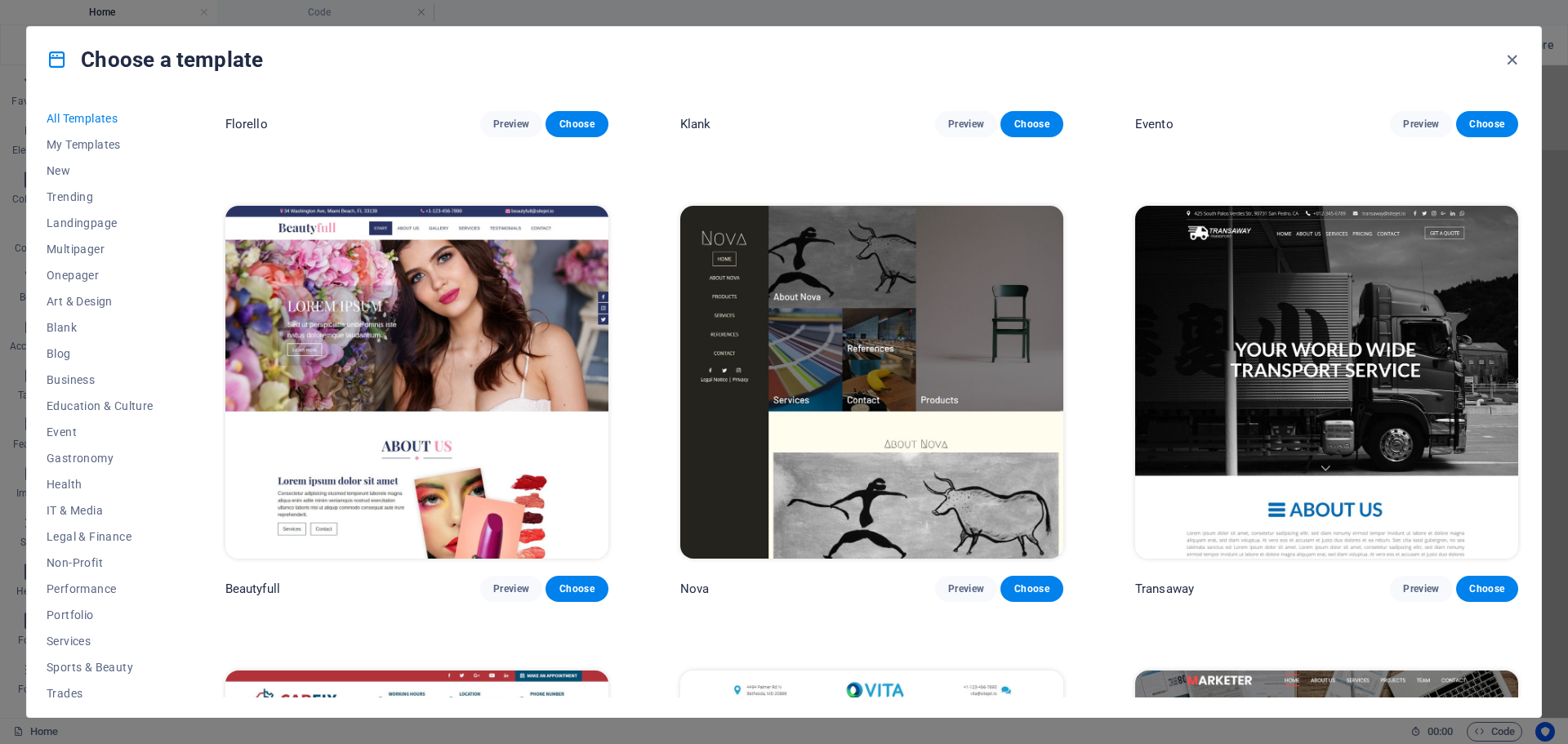
scroll to position [18058, 0]
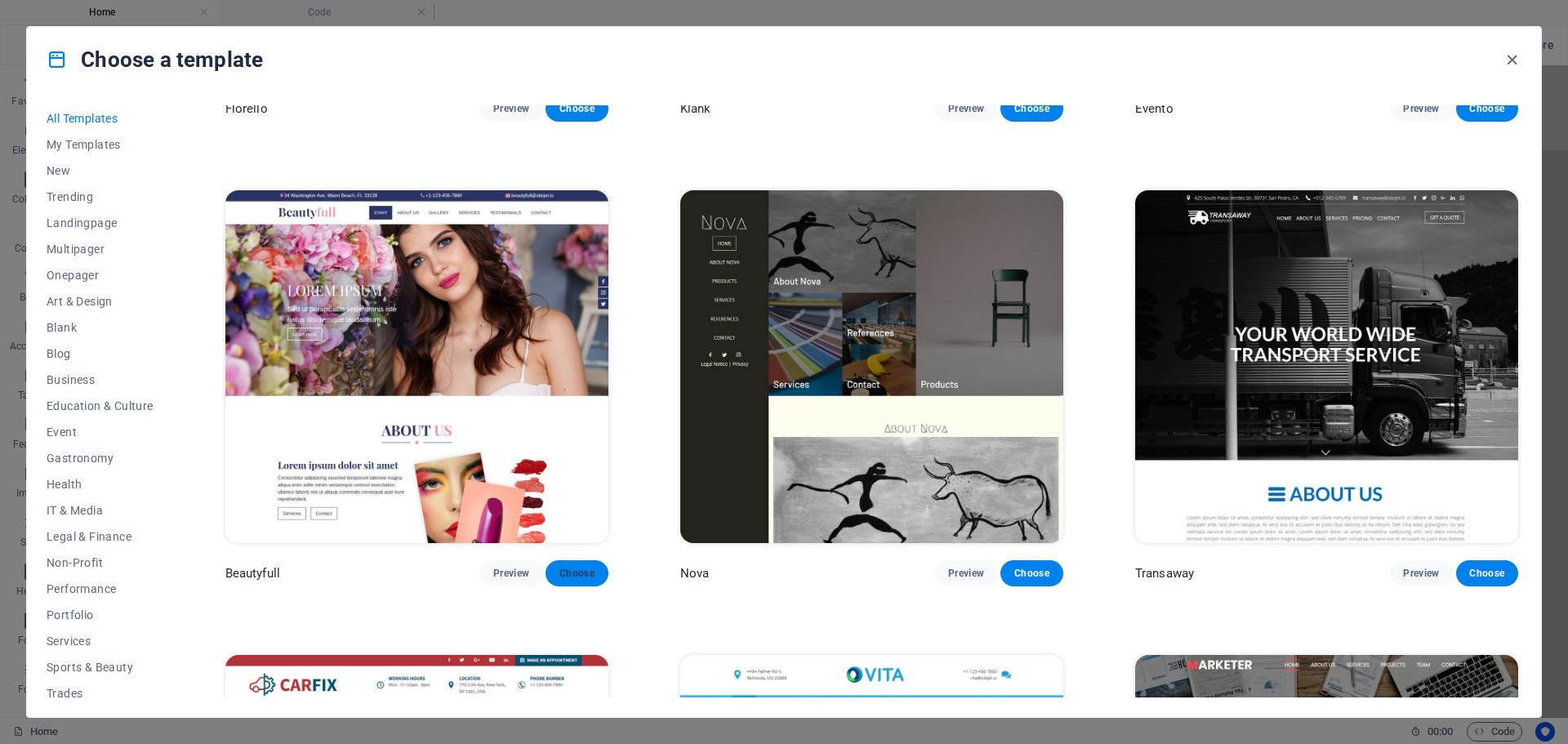
click at [582, 567] on span "Choose" at bounding box center [576, 573] width 36 height 13
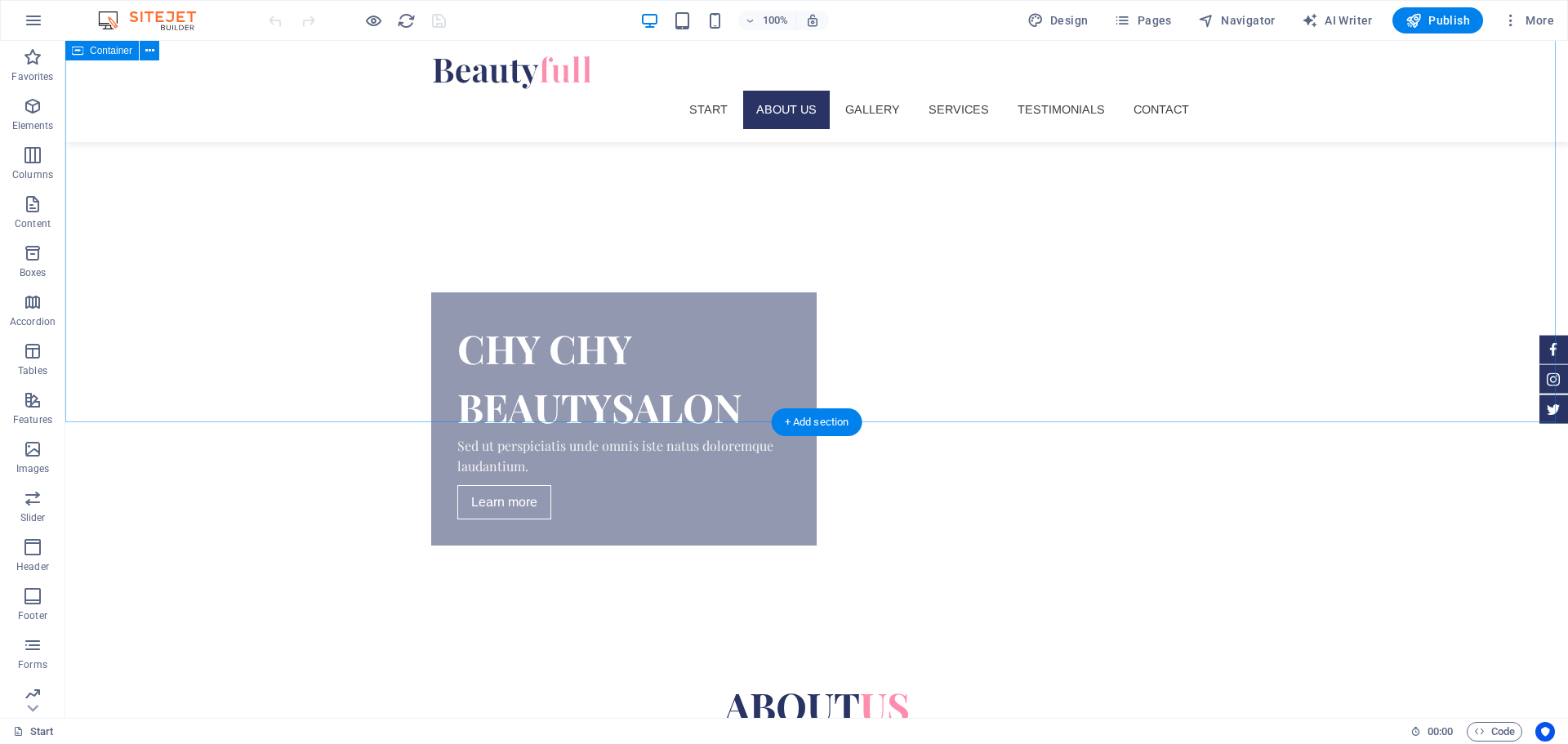
scroll to position [503, 0]
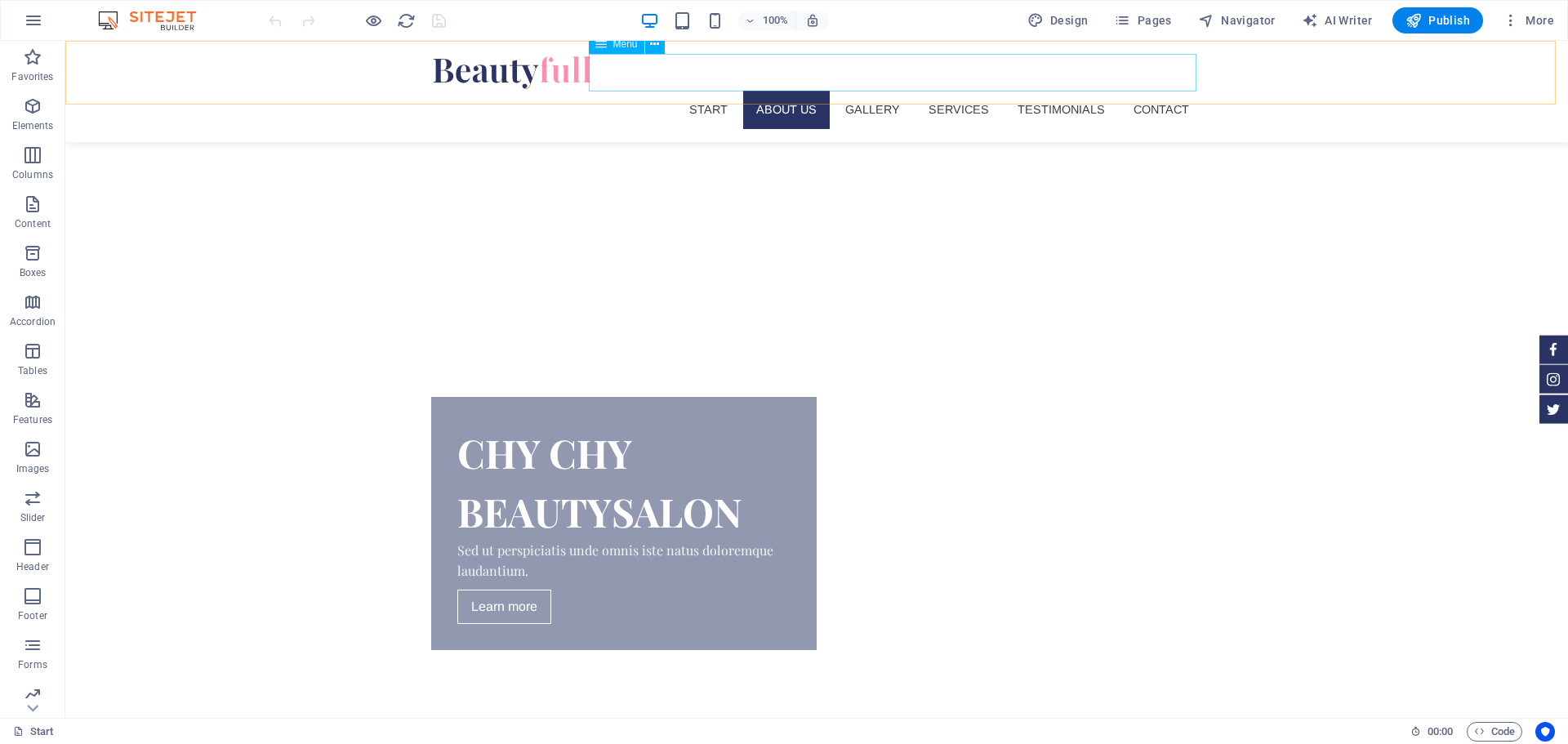
click at [707, 91] on nav "Start About us Gallery Services Testimonials Contact" at bounding box center [816, 109] width 771 height 37
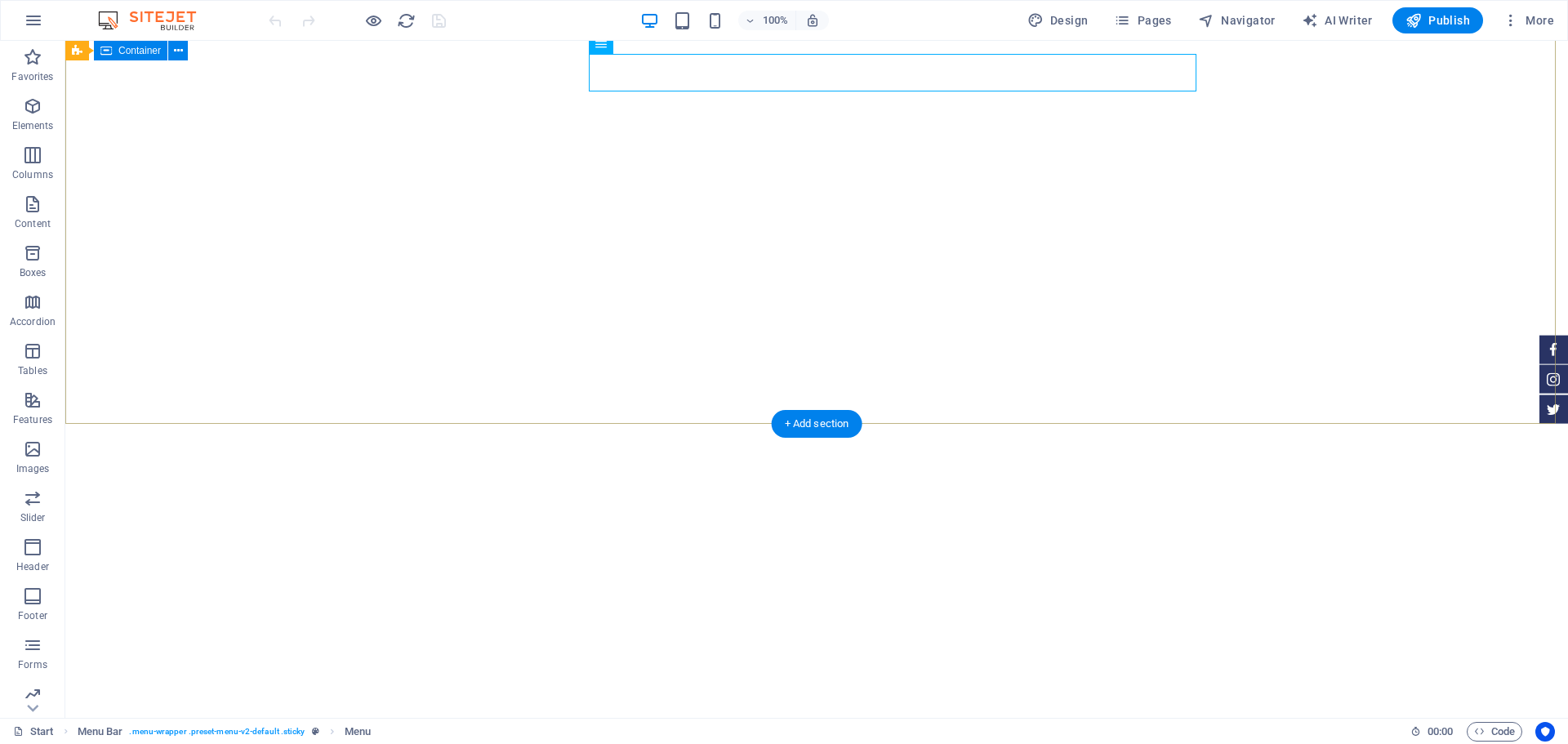
scroll to position [0, 0]
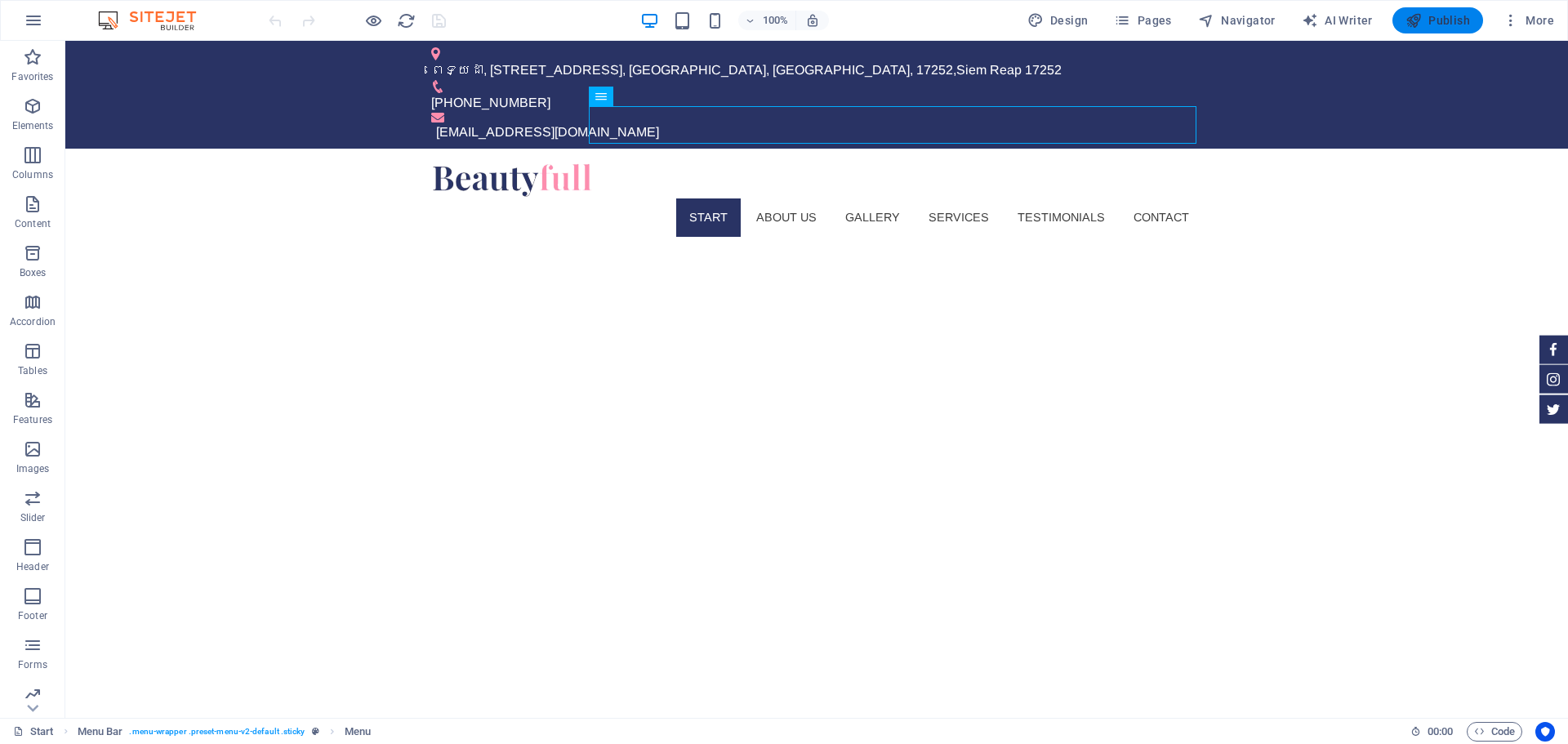
click at [1441, 12] on button "Publish" at bounding box center [1437, 20] width 91 height 26
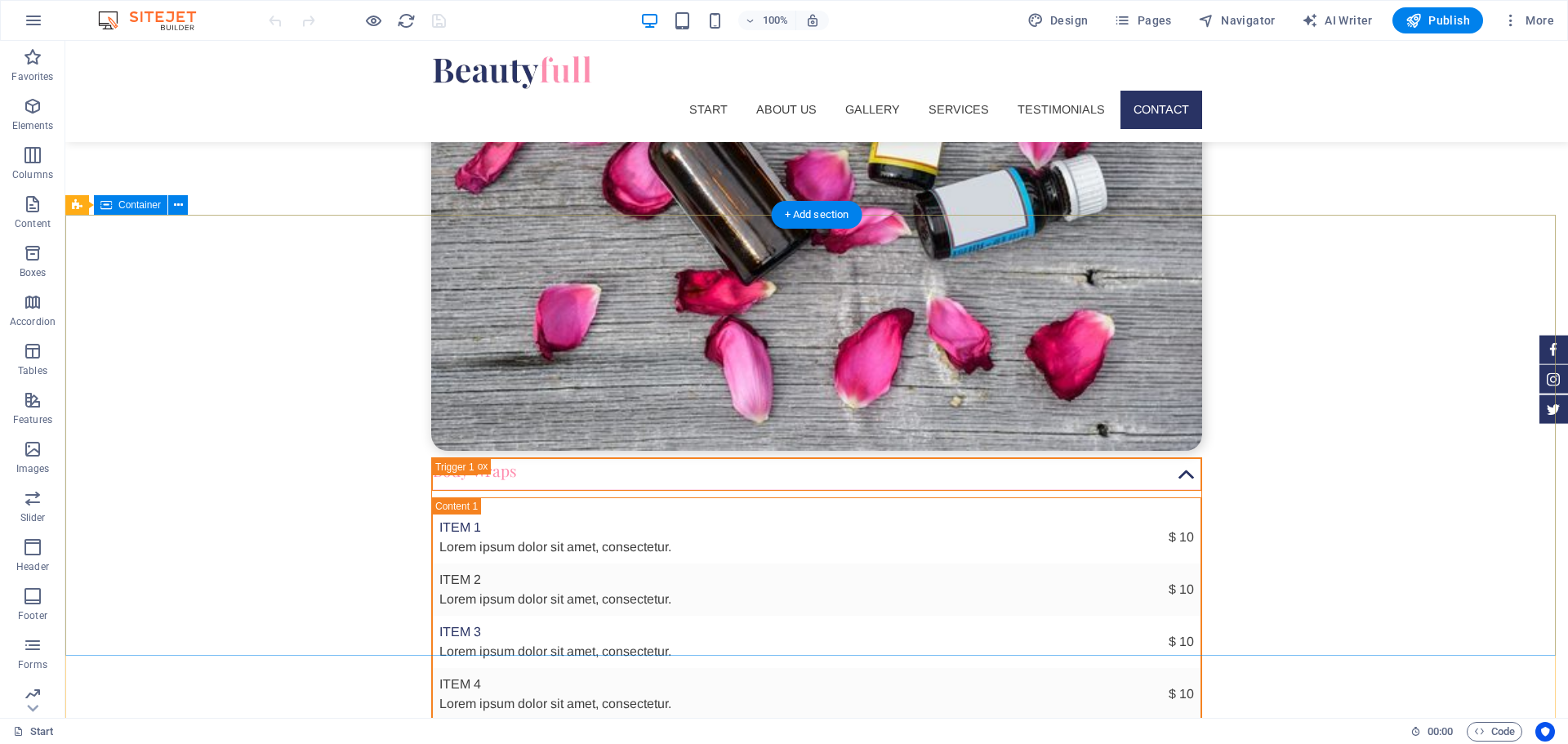
scroll to position [5895, 0]
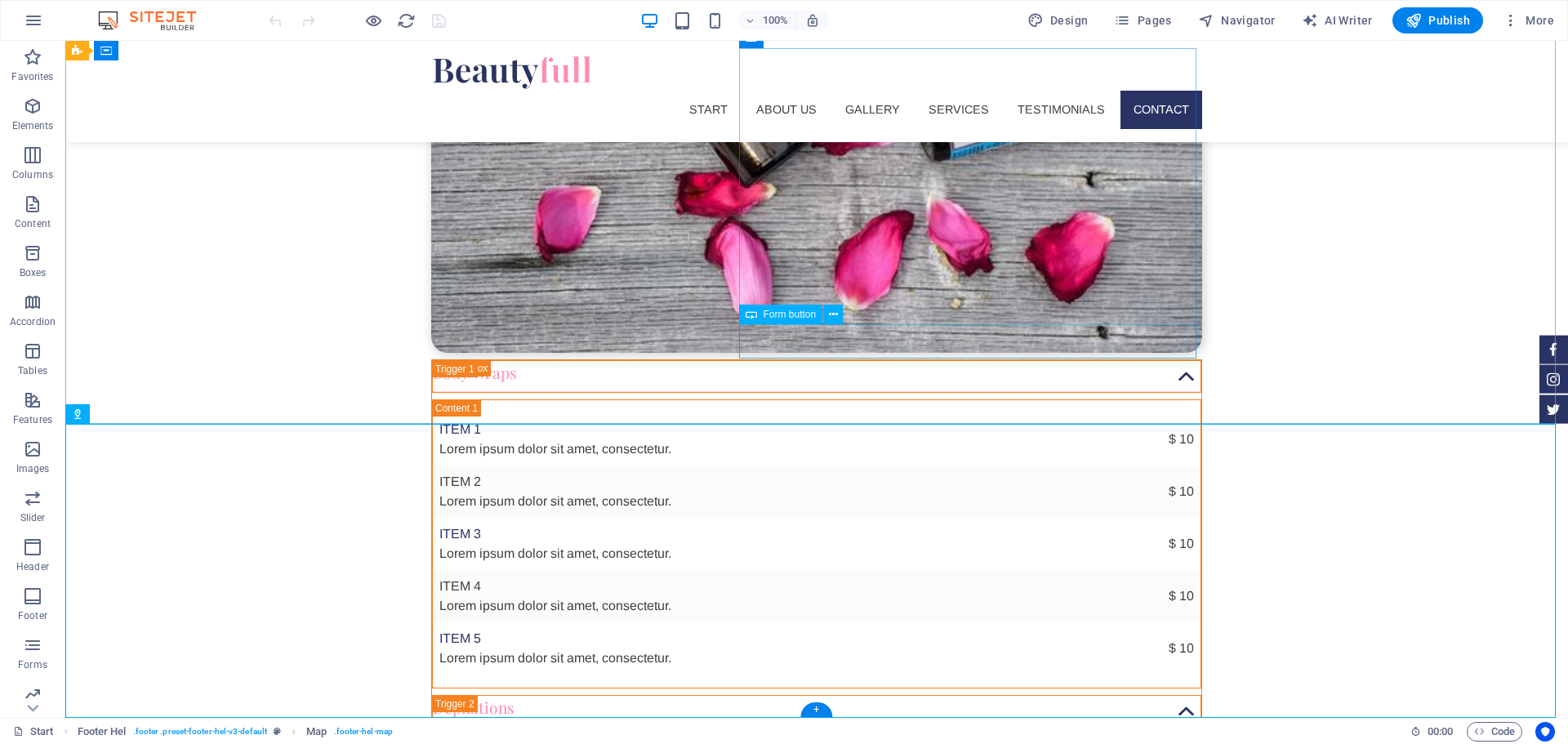
drag, startPoint x: 1164, startPoint y: 433, endPoint x: 1155, endPoint y: 339, distance: 94.4
drag, startPoint x: 1160, startPoint y: 425, endPoint x: 1160, endPoint y: 544, distance: 119.0
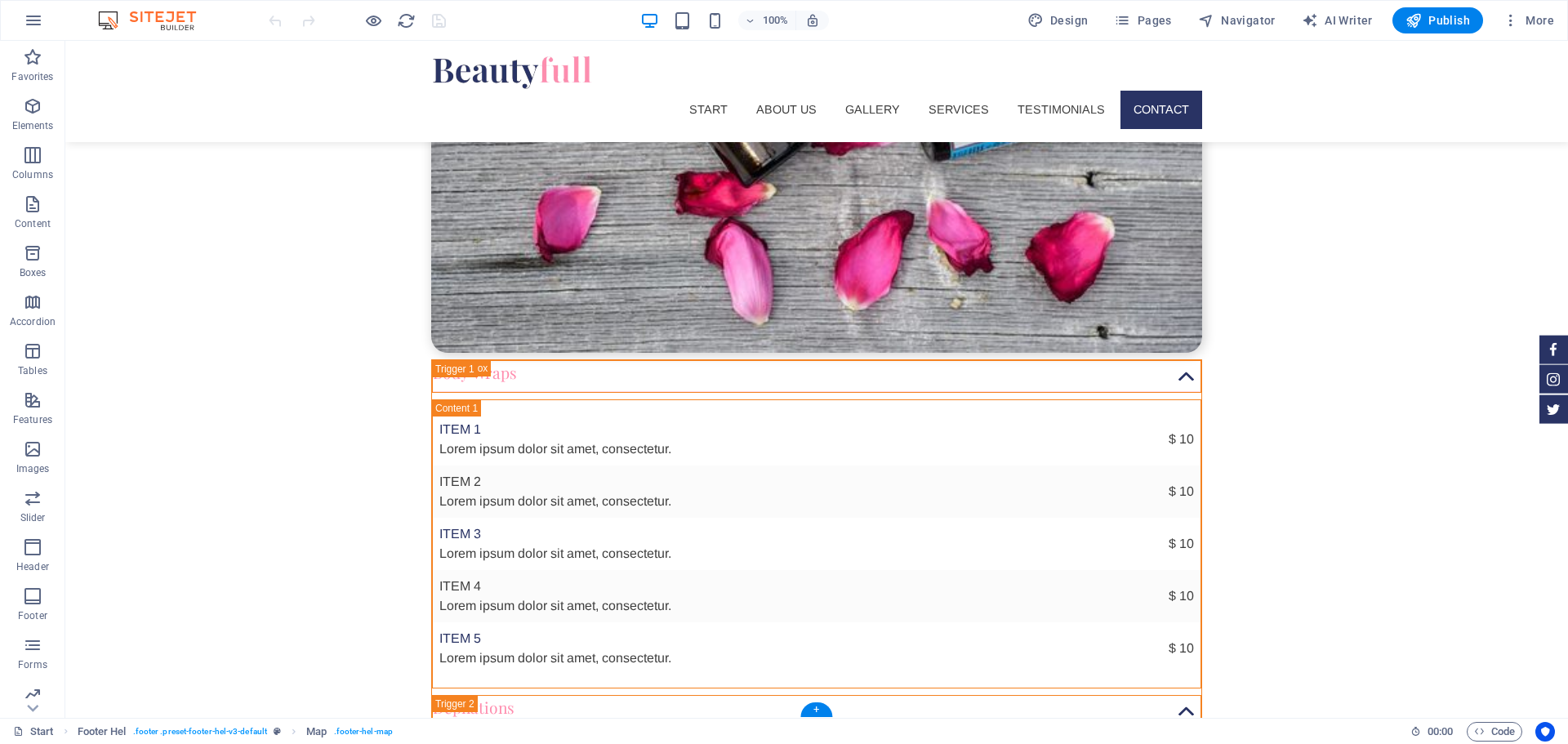
drag, startPoint x: 1170, startPoint y: 580, endPoint x: 1222, endPoint y: 158, distance: 425.2
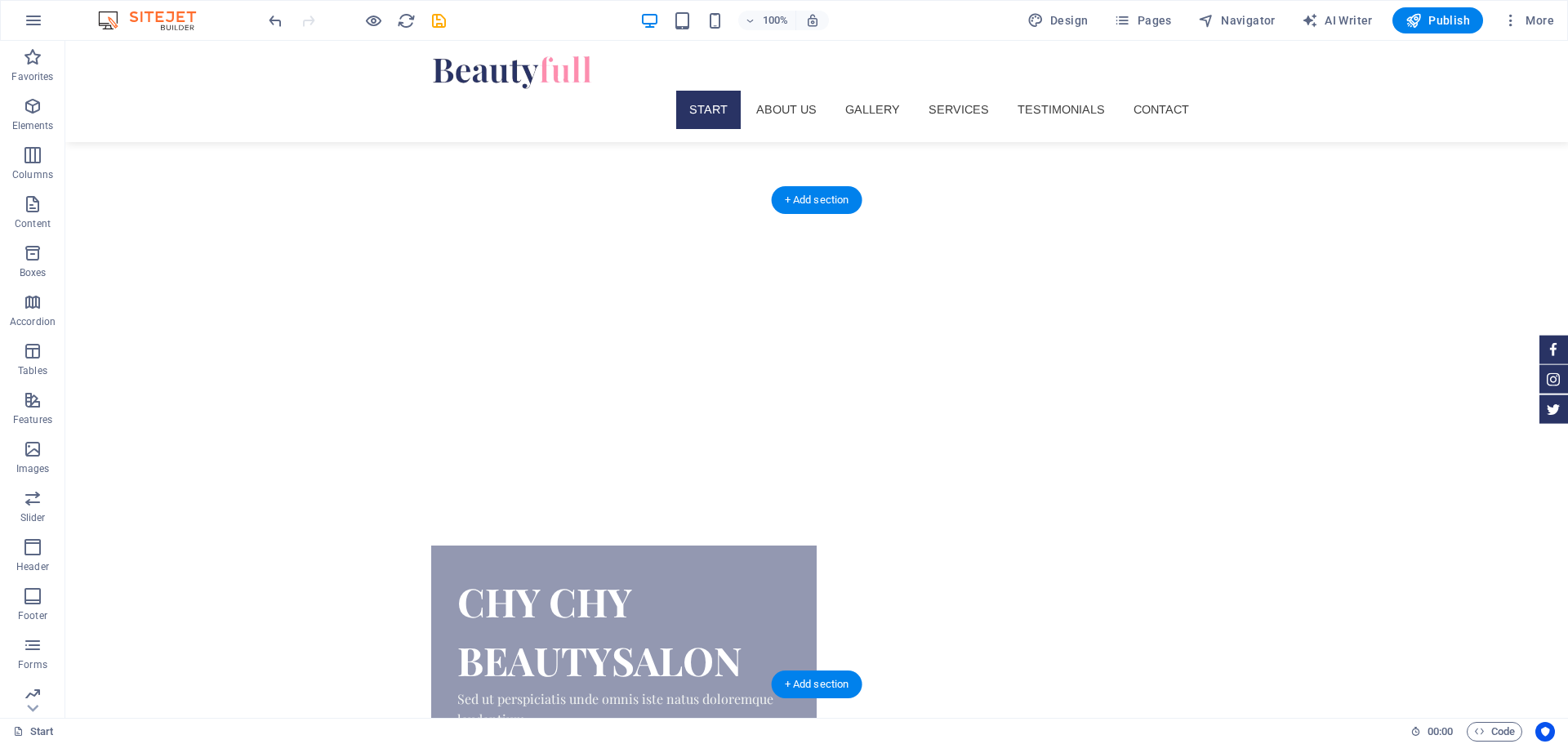
scroll to position [175, 0]
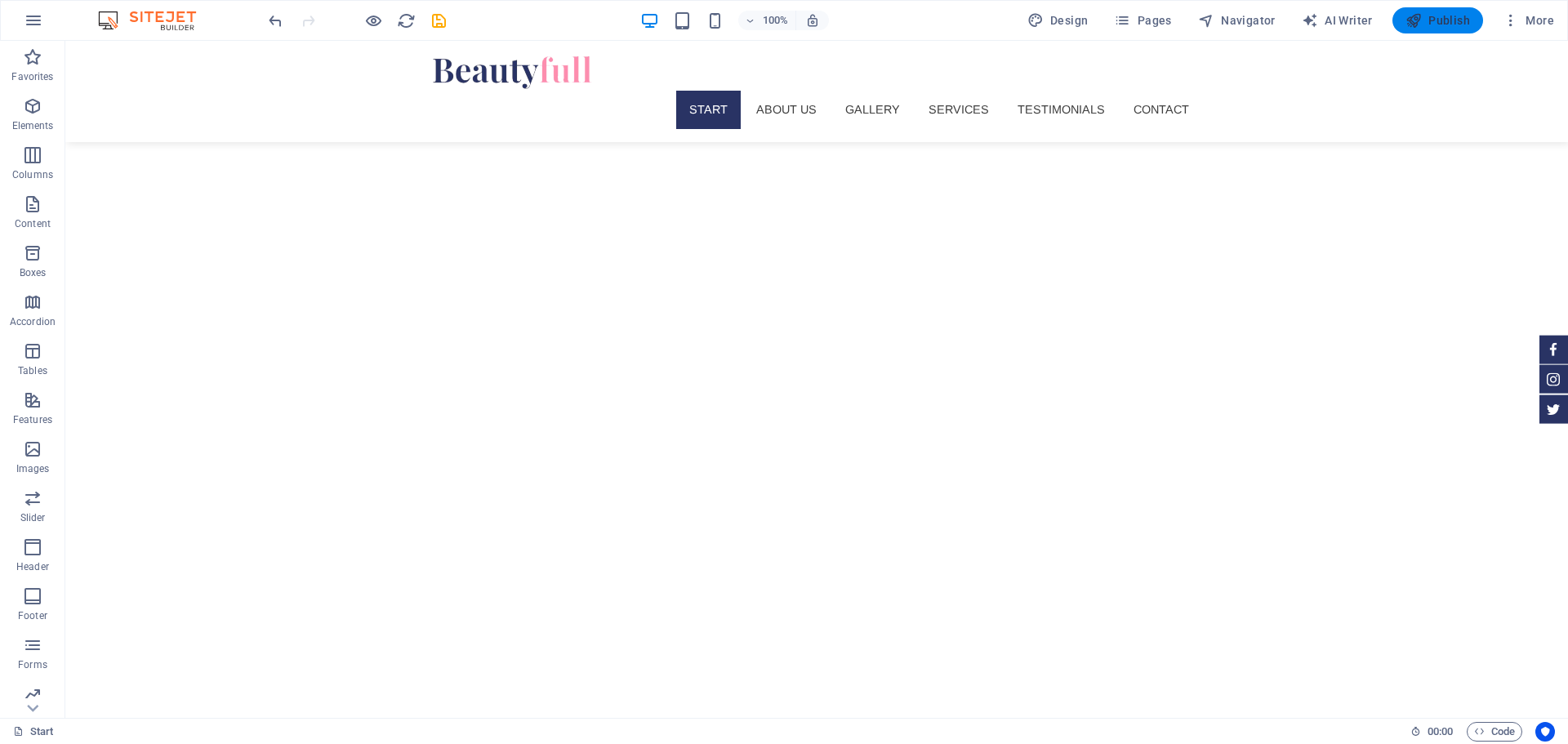
click at [1459, 18] on span "Publish" at bounding box center [1437, 20] width 65 height 16
checkbox input "false"
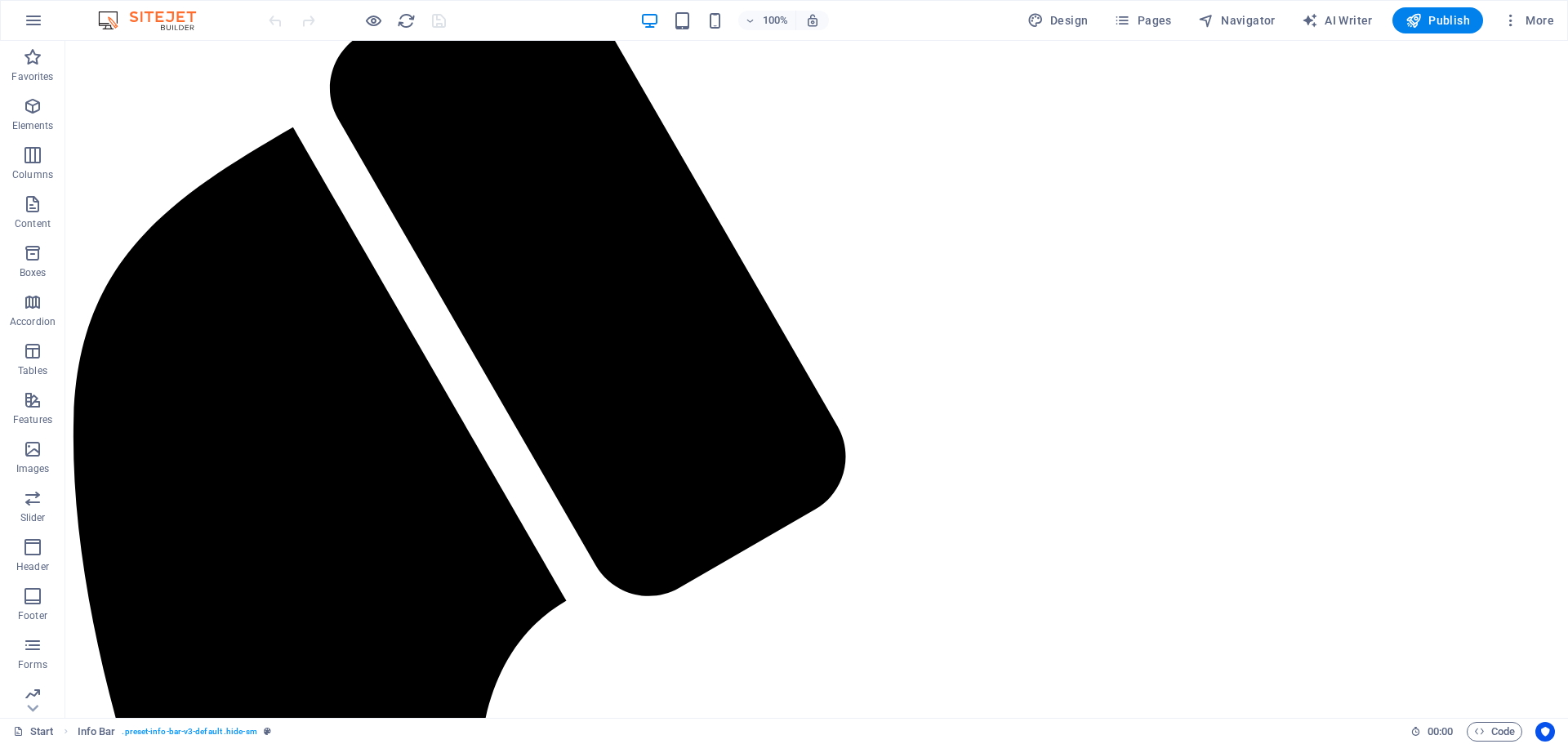
scroll to position [5895, 0]
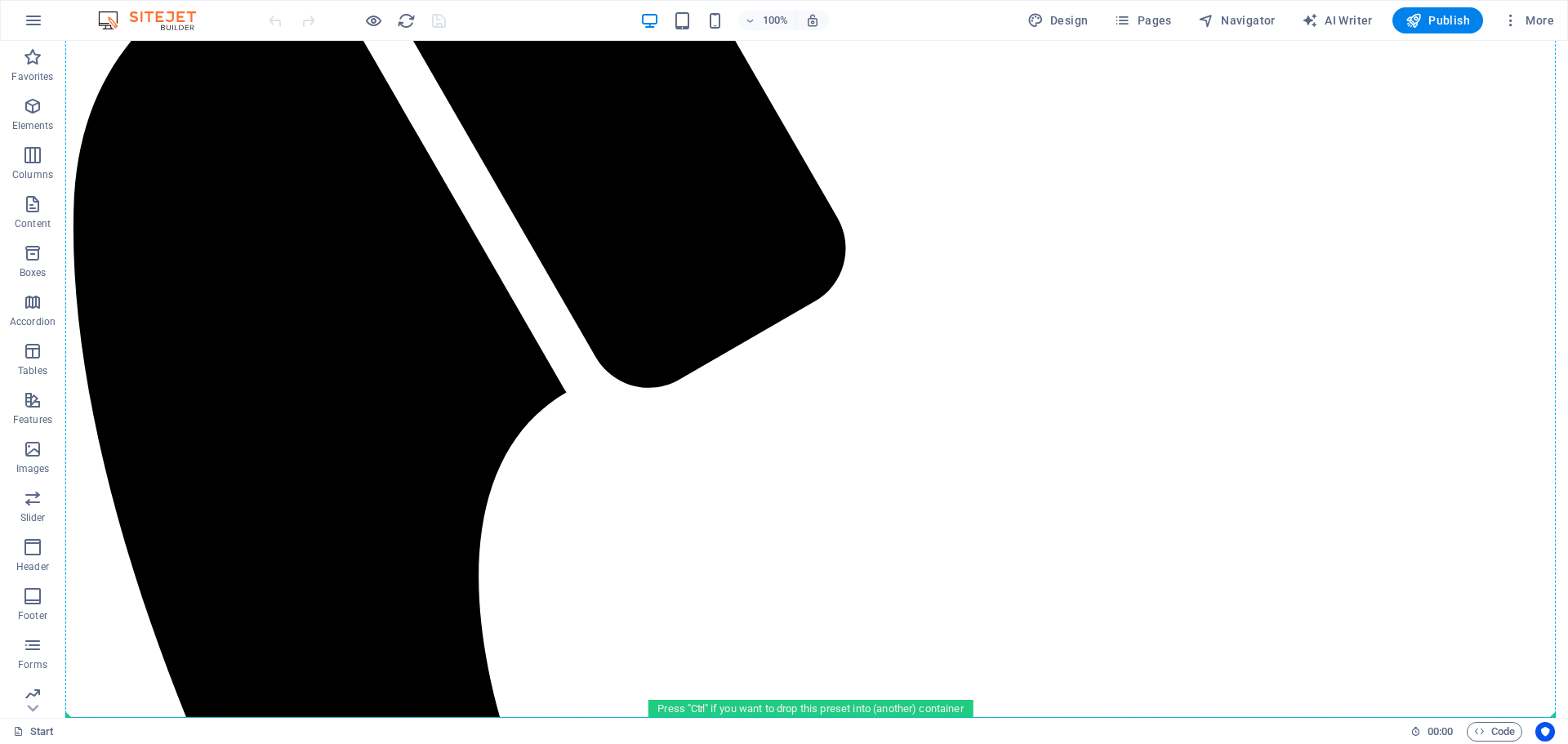
drag, startPoint x: 324, startPoint y: 72, endPoint x: 290, endPoint y: 695, distance: 623.9
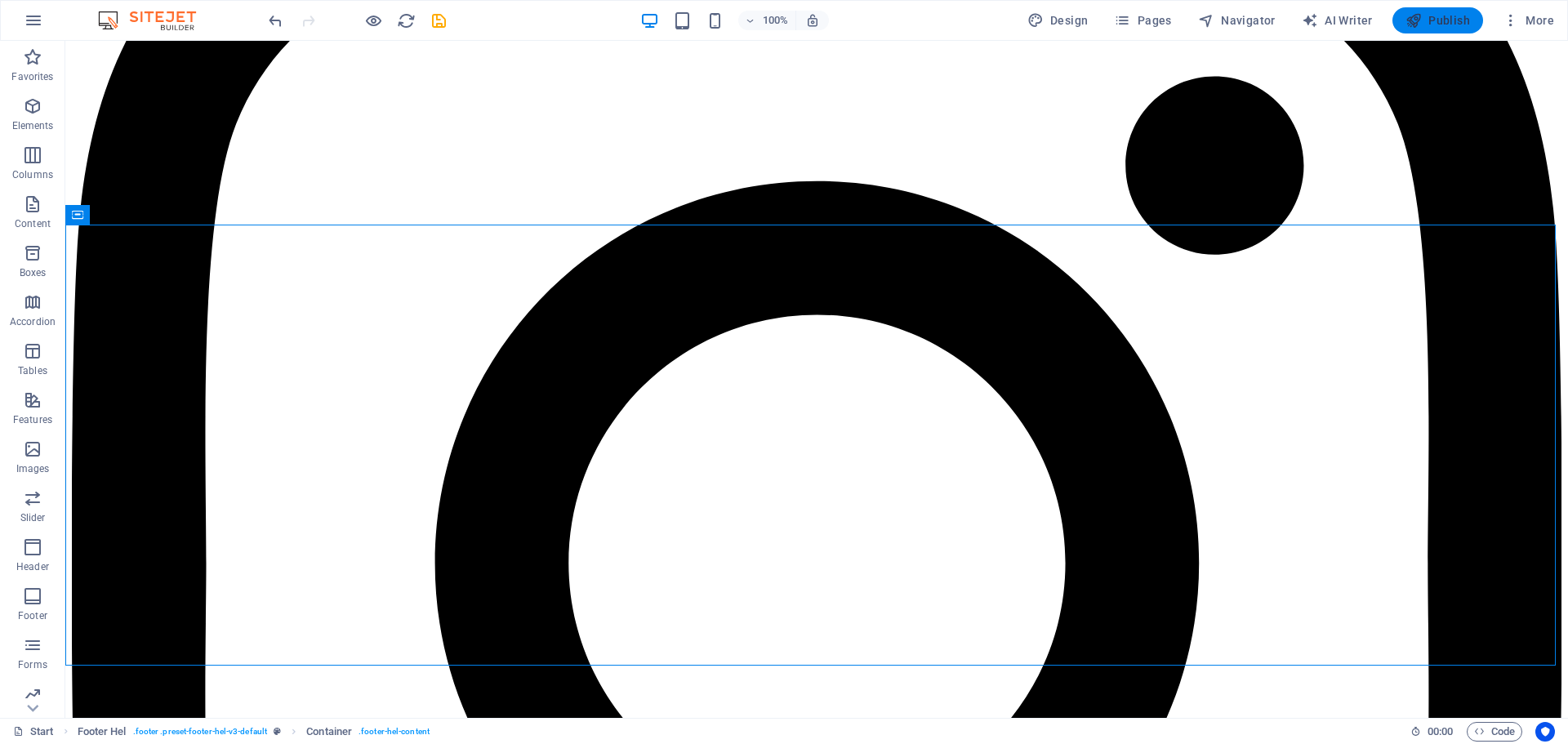
drag, startPoint x: 1431, startPoint y: 23, endPoint x: 1303, endPoint y: 247, distance: 258.0
click at [1431, 23] on span "Publish" at bounding box center [1437, 20] width 65 height 16
checkbox input "false"
